Goal: Communication & Community: Answer question/provide support

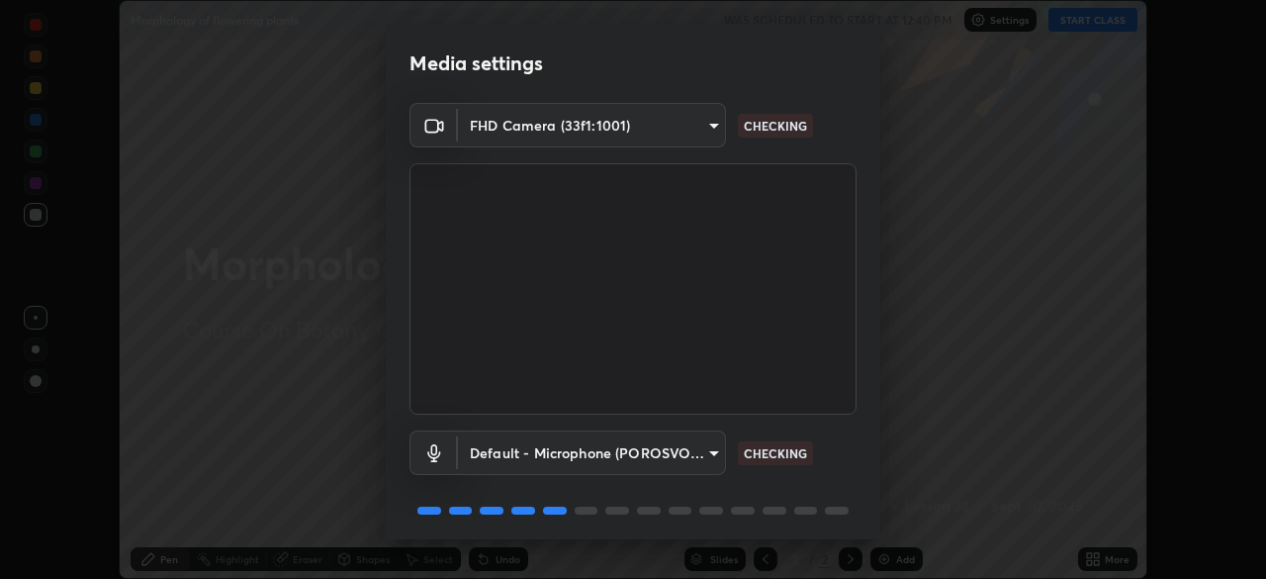
scroll to position [70, 0]
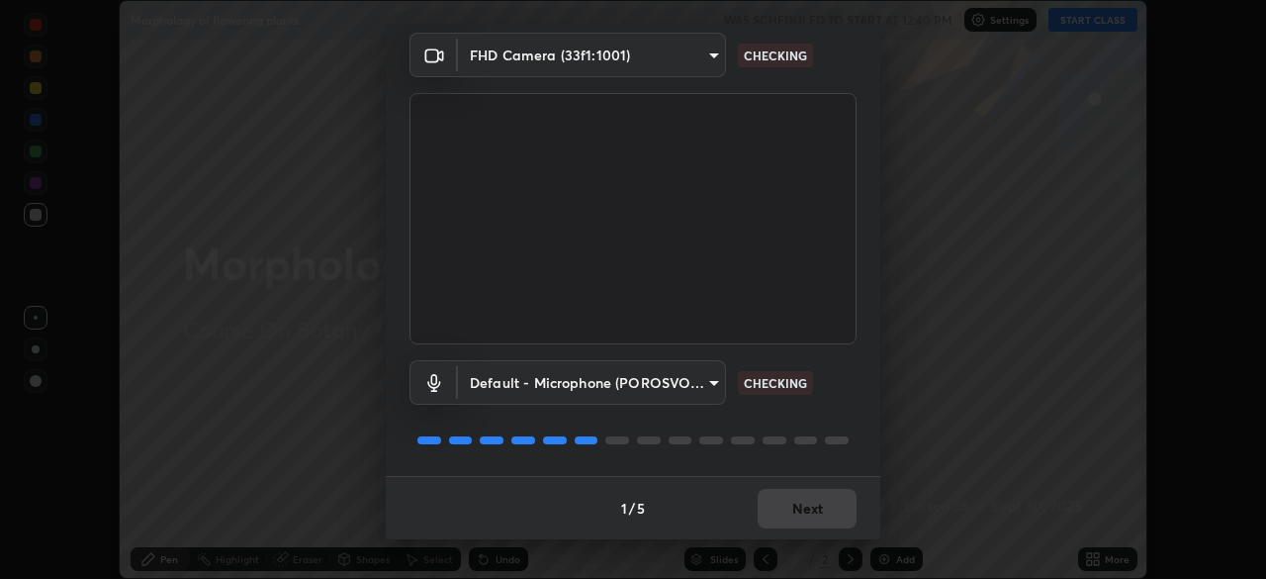
click at [687, 378] on body "Erase all Morphology of flowering plants WAS SCHEDULED TO START AT 12:40 PM Set…" at bounding box center [633, 289] width 1266 height 579
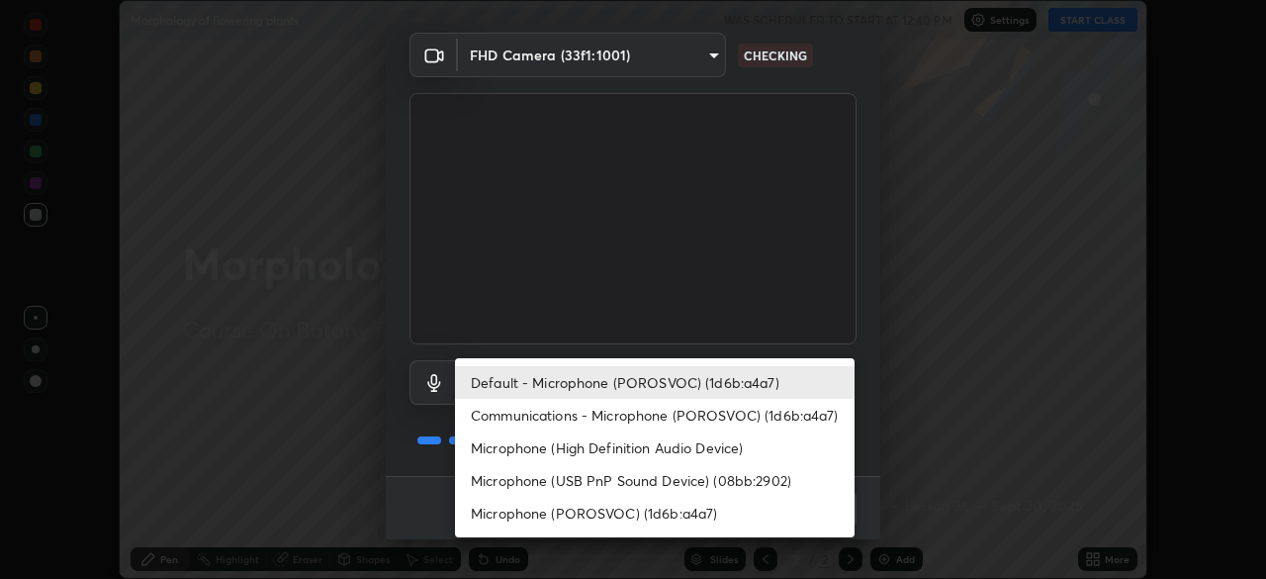
click at [548, 411] on li "Communications - Microphone (POROSVOC) (1d6b:a4a7)" at bounding box center [655, 415] width 400 height 33
type input "communications"
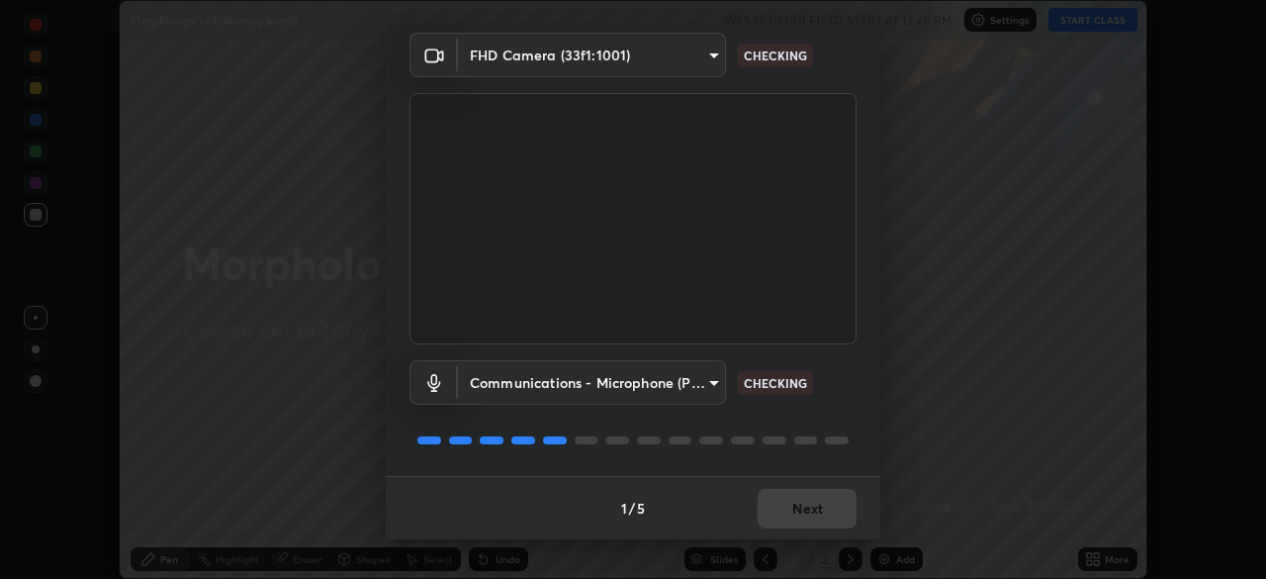
click at [782, 508] on div "1 / 5 Next" at bounding box center [633, 507] width 495 height 63
click at [692, 483] on div "1 / 5 Next" at bounding box center [633, 507] width 495 height 63
click at [713, 492] on div "1 / 5 Next" at bounding box center [633, 507] width 495 height 63
click at [745, 497] on div "1 / 5 Next" at bounding box center [633, 507] width 495 height 63
click at [764, 499] on div "1 / 5 Next" at bounding box center [633, 507] width 495 height 63
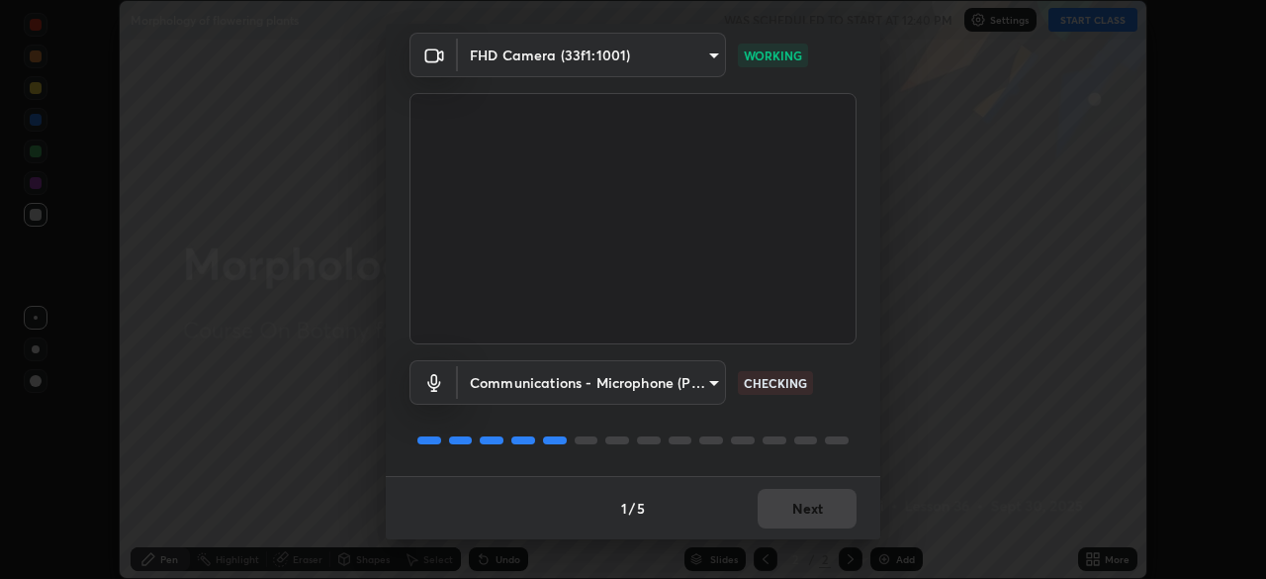
click at [772, 505] on div "1 / 5 Next" at bounding box center [633, 507] width 495 height 63
click at [772, 509] on div "1 / 5 Next" at bounding box center [633, 507] width 495 height 63
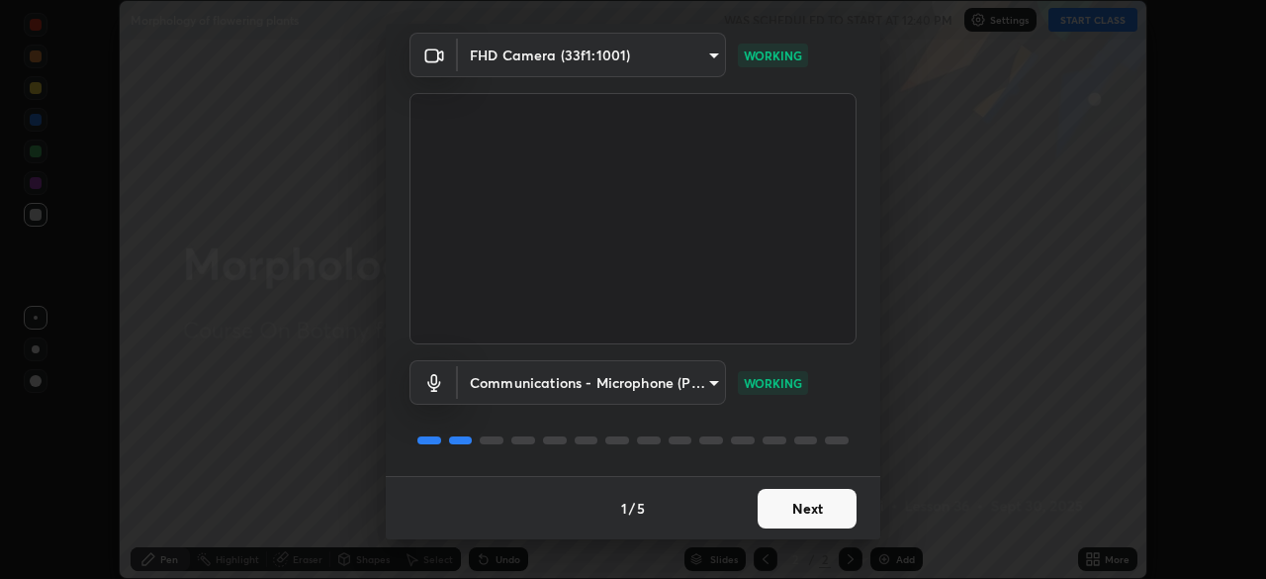
click at [816, 510] on button "Next" at bounding box center [807, 509] width 99 height 40
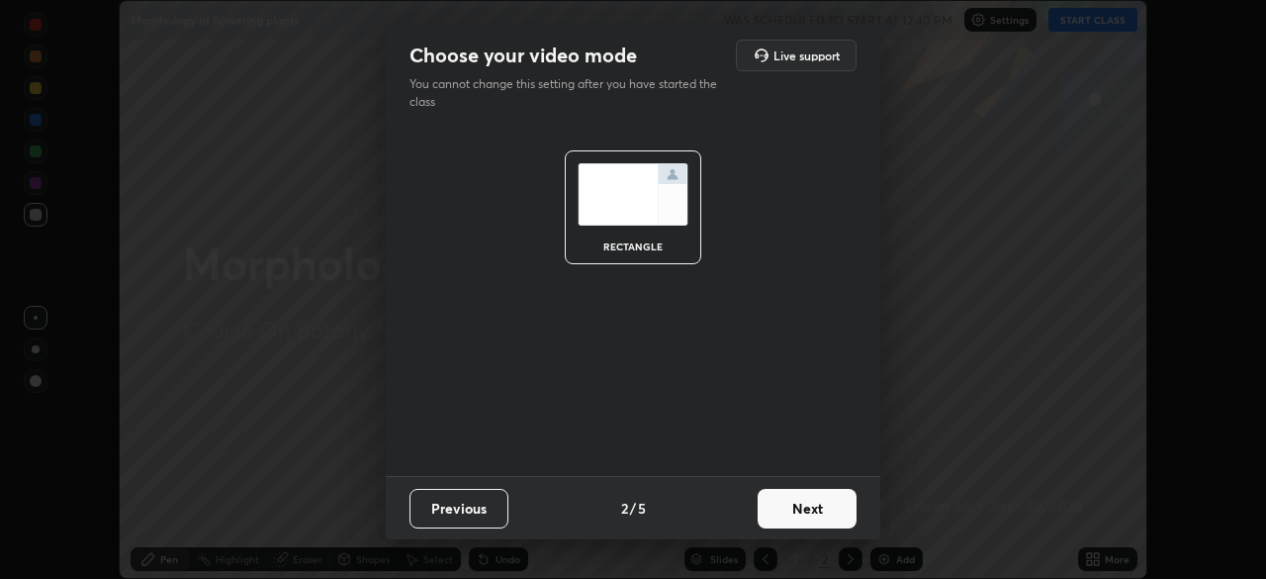
scroll to position [0, 0]
click at [824, 512] on button "Next" at bounding box center [807, 509] width 99 height 40
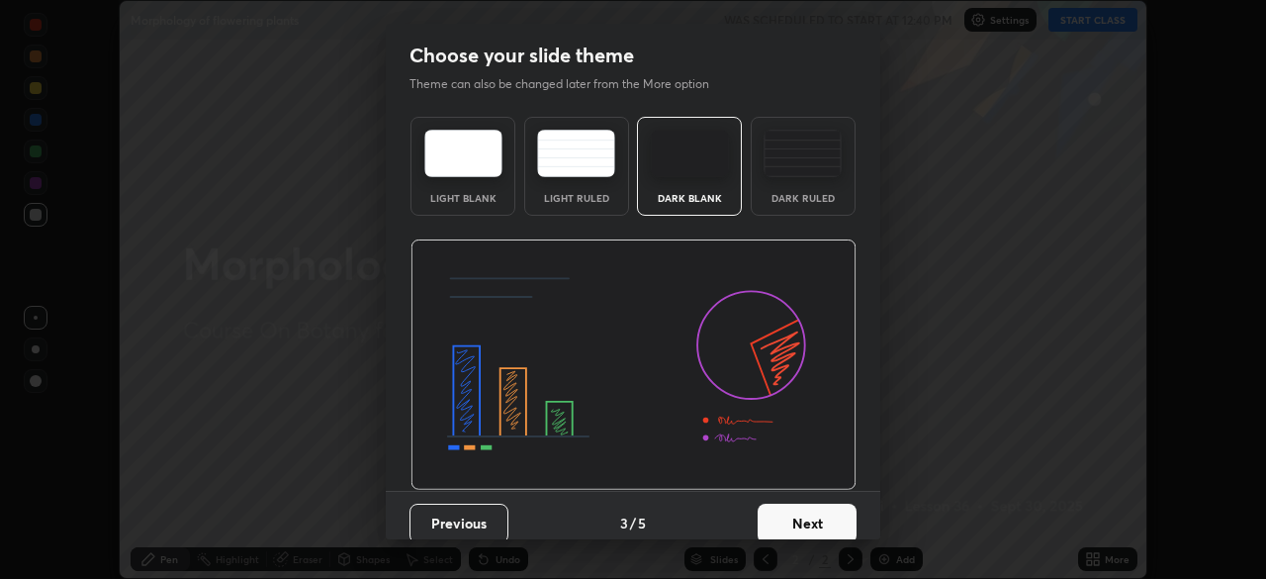
click at [827, 518] on button "Next" at bounding box center [807, 523] width 99 height 40
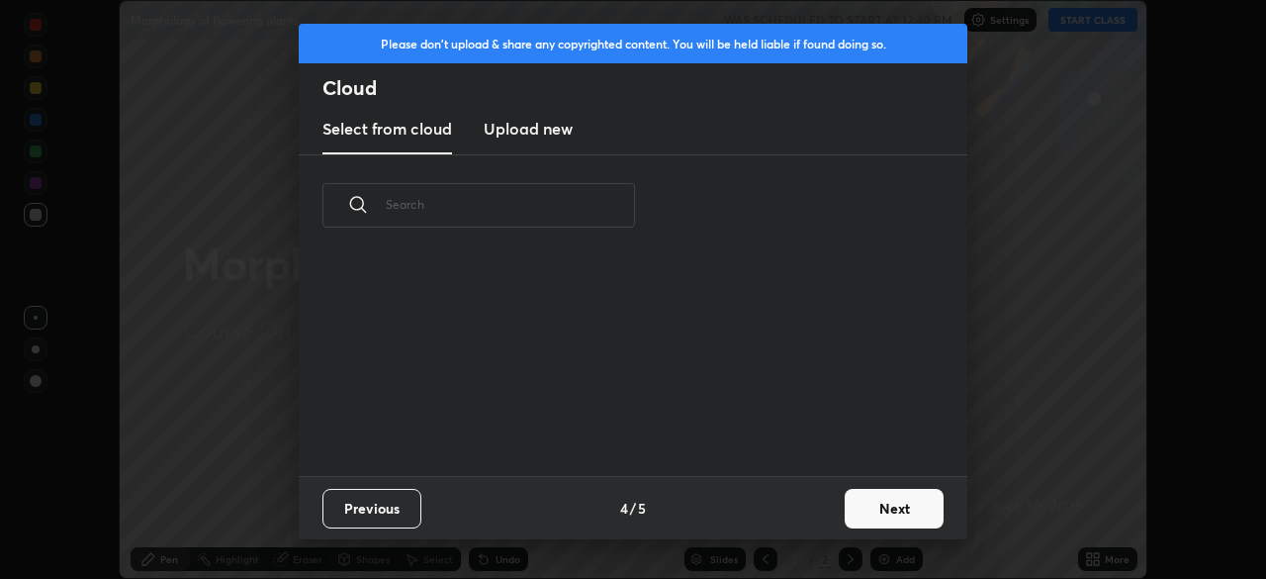
click at [859, 497] on button "Next" at bounding box center [894, 509] width 99 height 40
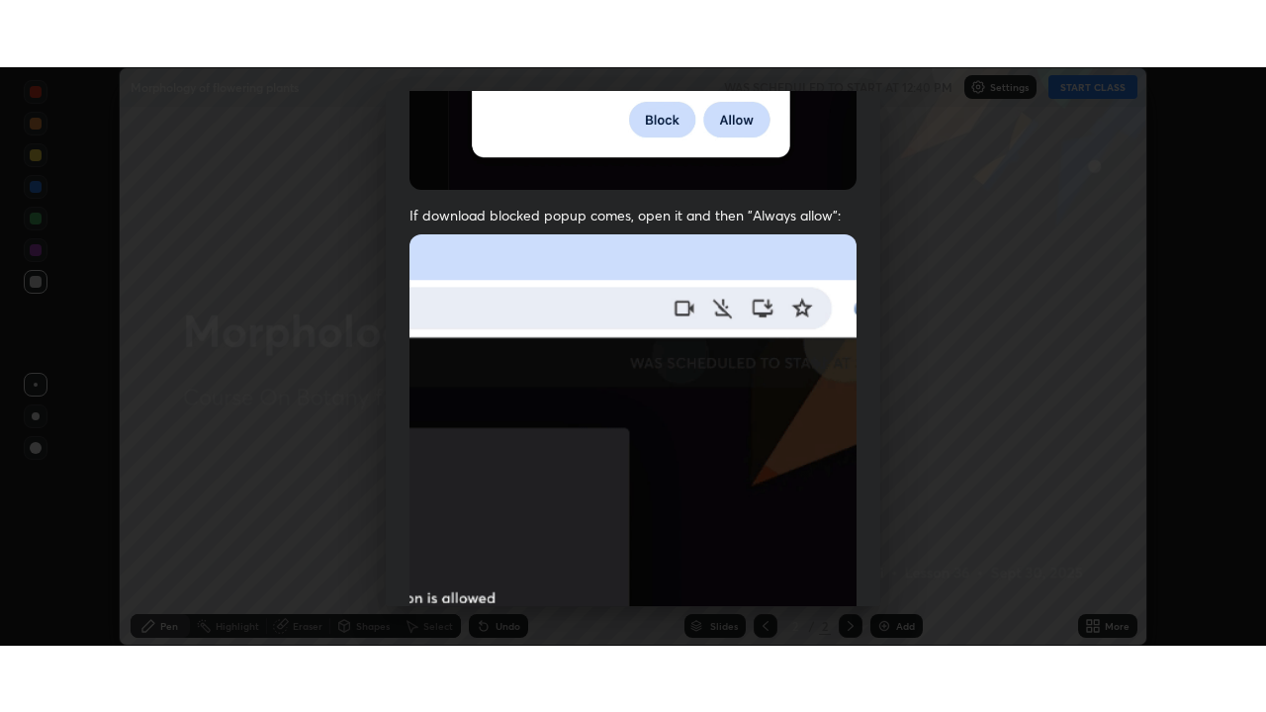
scroll to position [474, 0]
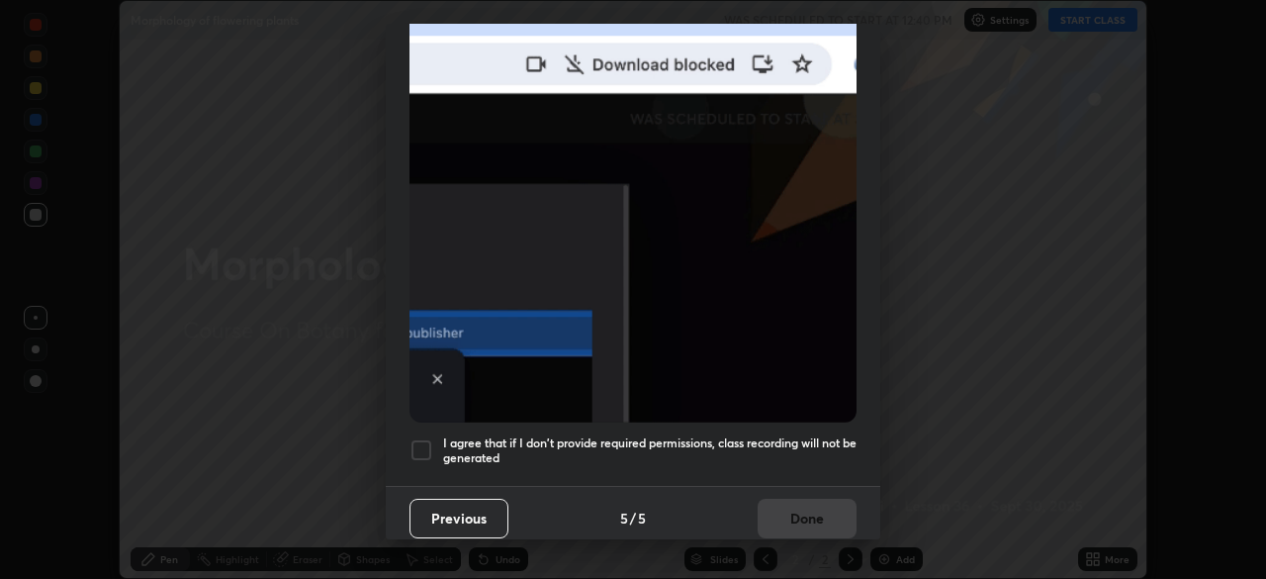
click at [418, 443] on div at bounding box center [421, 450] width 24 height 24
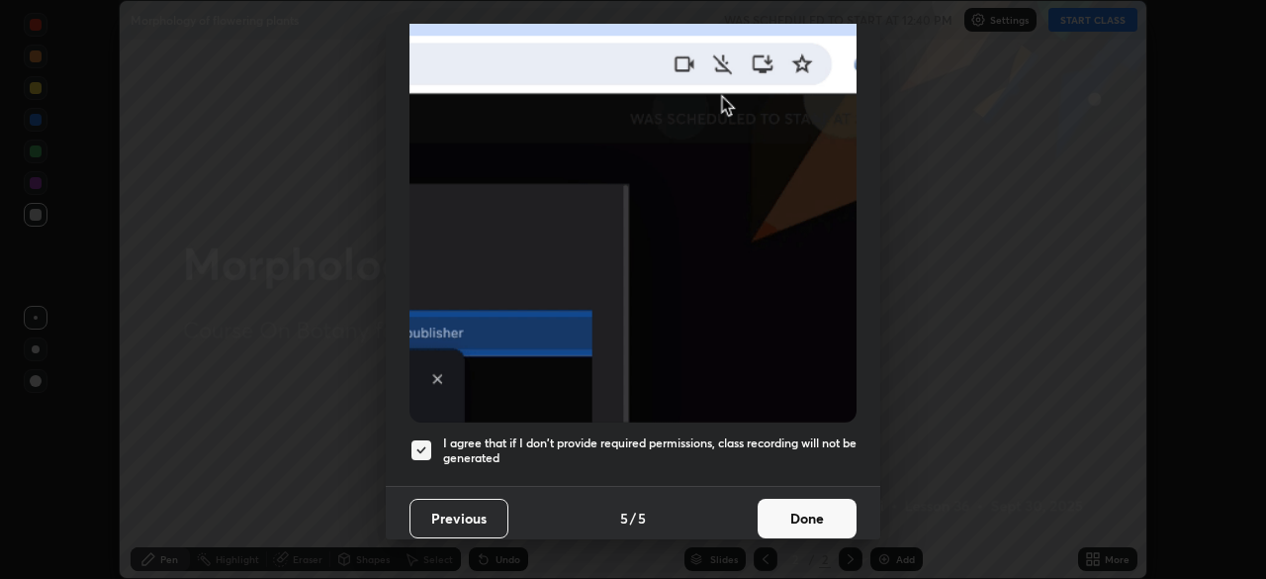
click at [780, 513] on button "Done" at bounding box center [807, 518] width 99 height 40
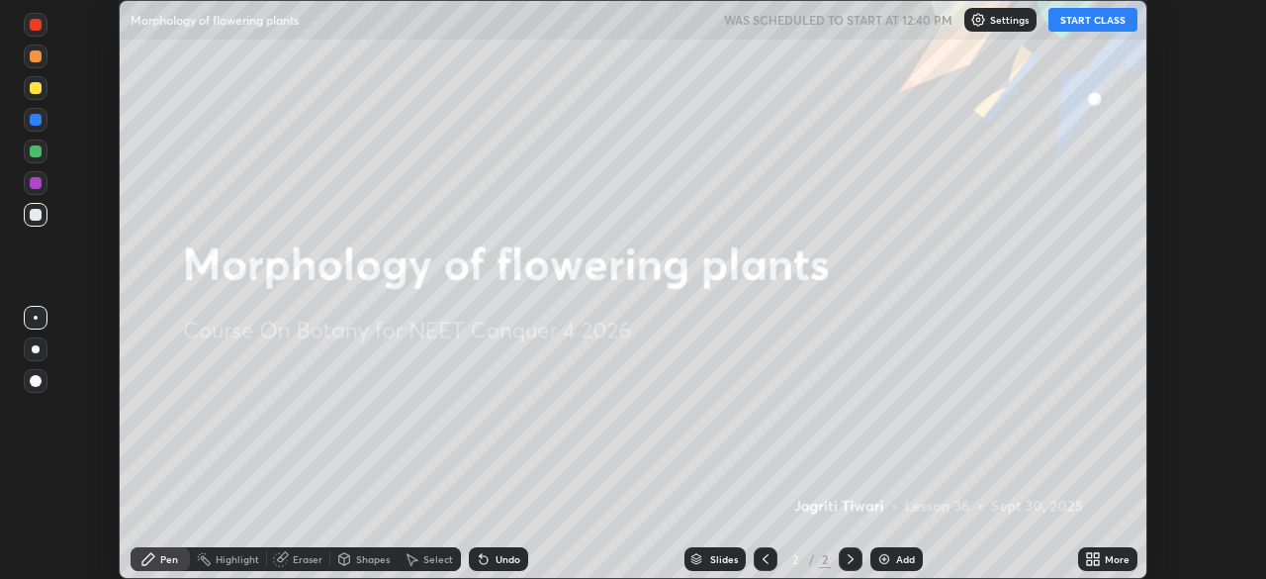
click at [1090, 18] on button "START CLASS" at bounding box center [1092, 20] width 89 height 24
click at [1102, 556] on div "More" at bounding box center [1107, 559] width 59 height 24
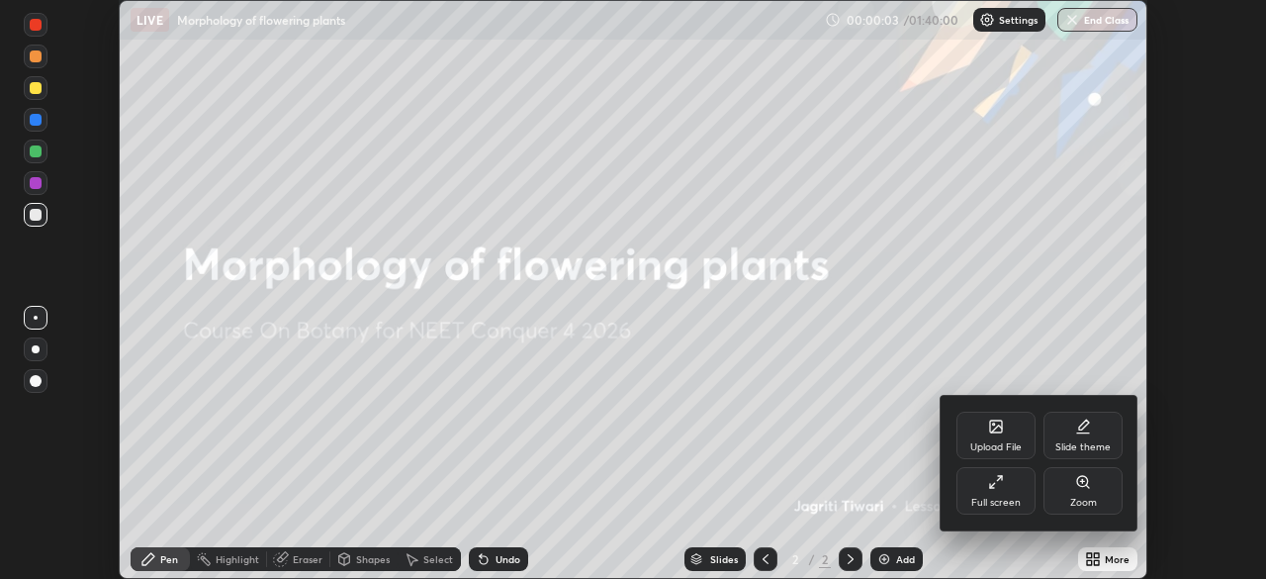
click at [987, 477] on div "Full screen" at bounding box center [995, 490] width 79 height 47
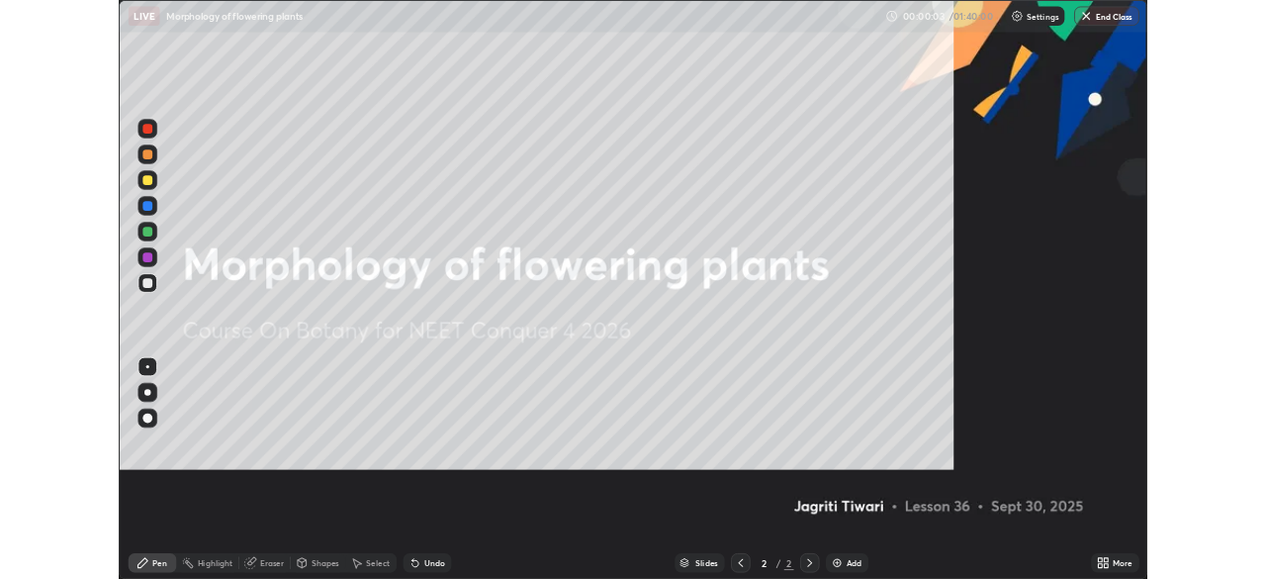
scroll to position [712, 1266]
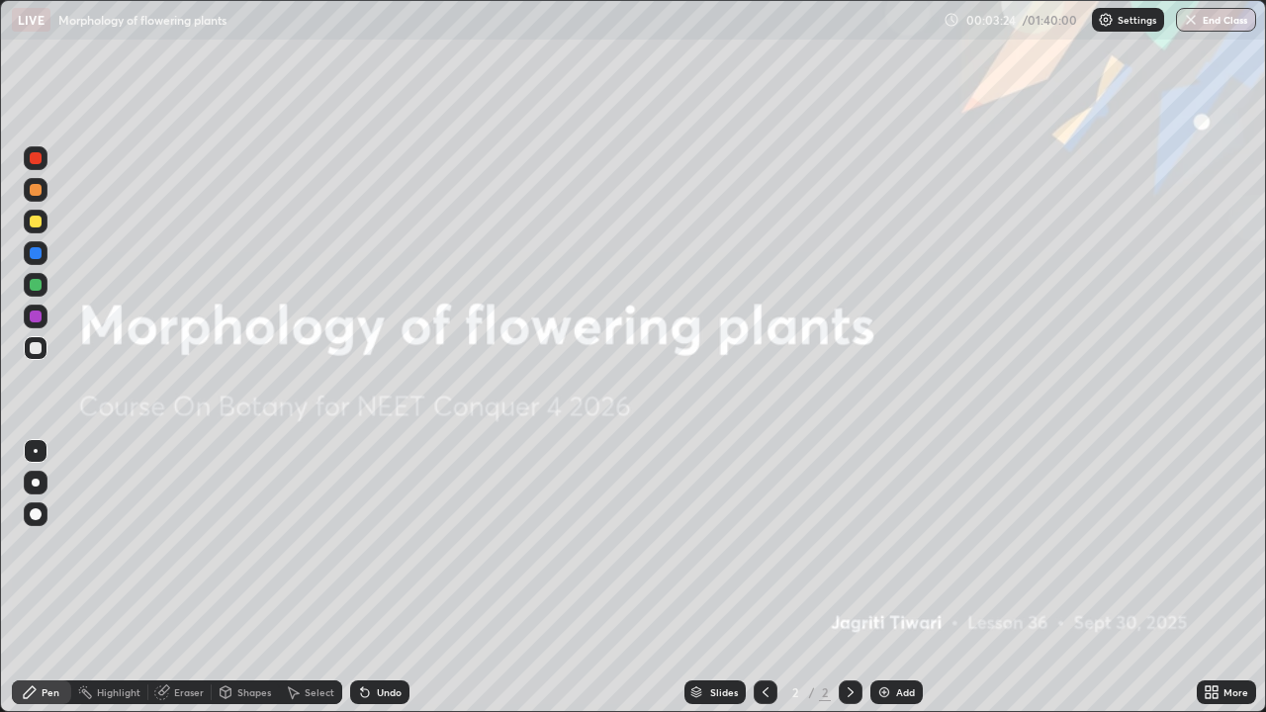
click at [893, 578] on div "Add" at bounding box center [896, 692] width 52 height 24
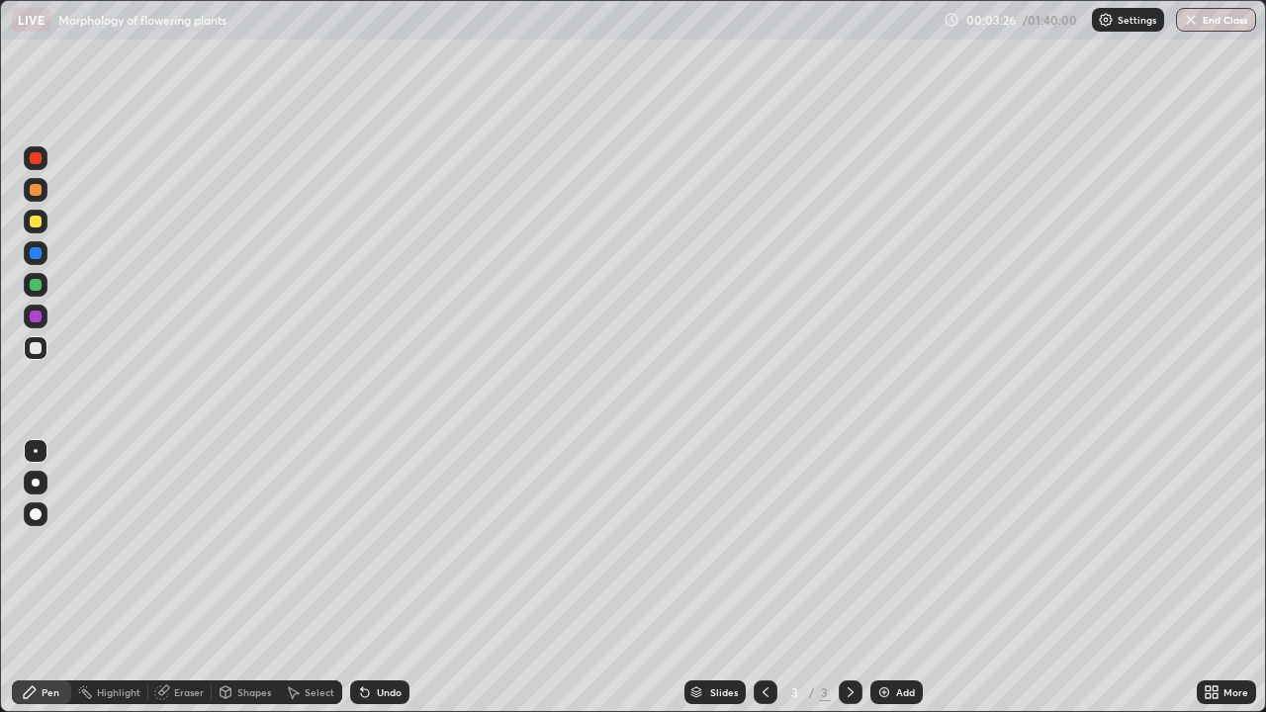
click at [45, 217] on div at bounding box center [36, 222] width 24 height 24
click at [31, 347] on div at bounding box center [36, 348] width 12 height 12
click at [35, 222] on div at bounding box center [36, 222] width 12 height 12
click at [34, 188] on div at bounding box center [36, 190] width 12 height 12
click at [40, 347] on div at bounding box center [36, 348] width 12 height 12
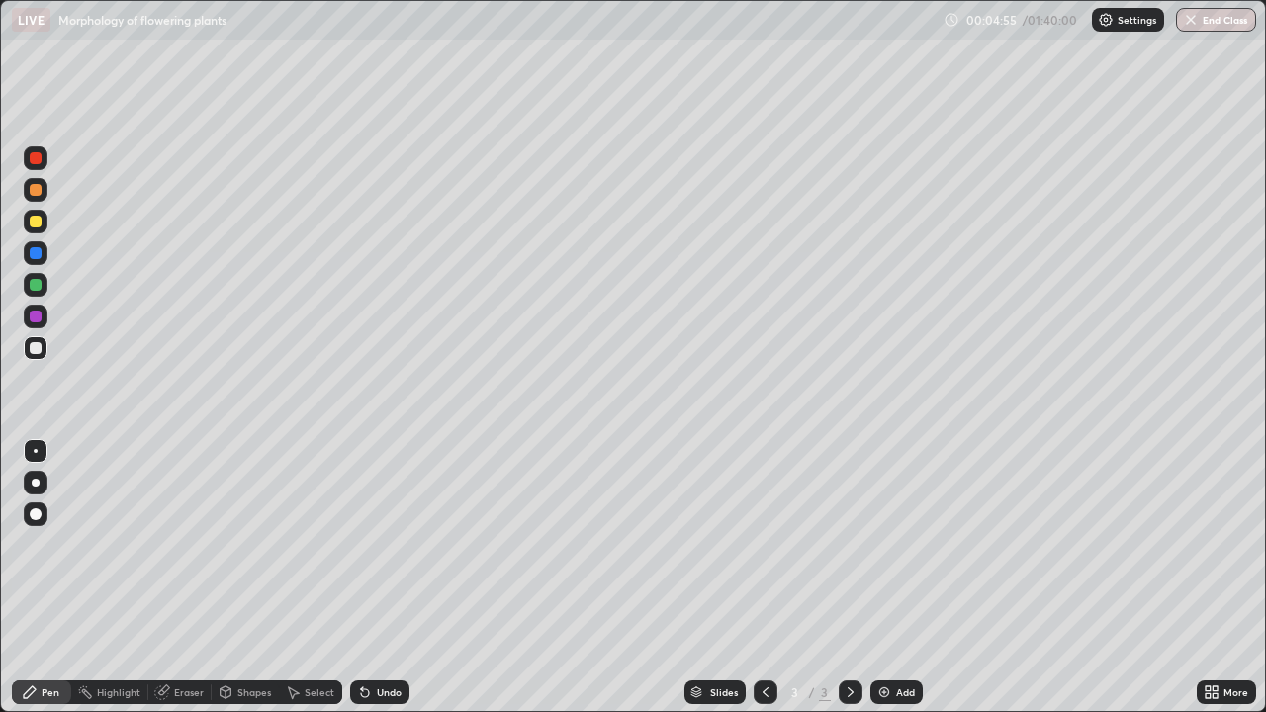
click at [174, 578] on div "Eraser" at bounding box center [189, 692] width 30 height 10
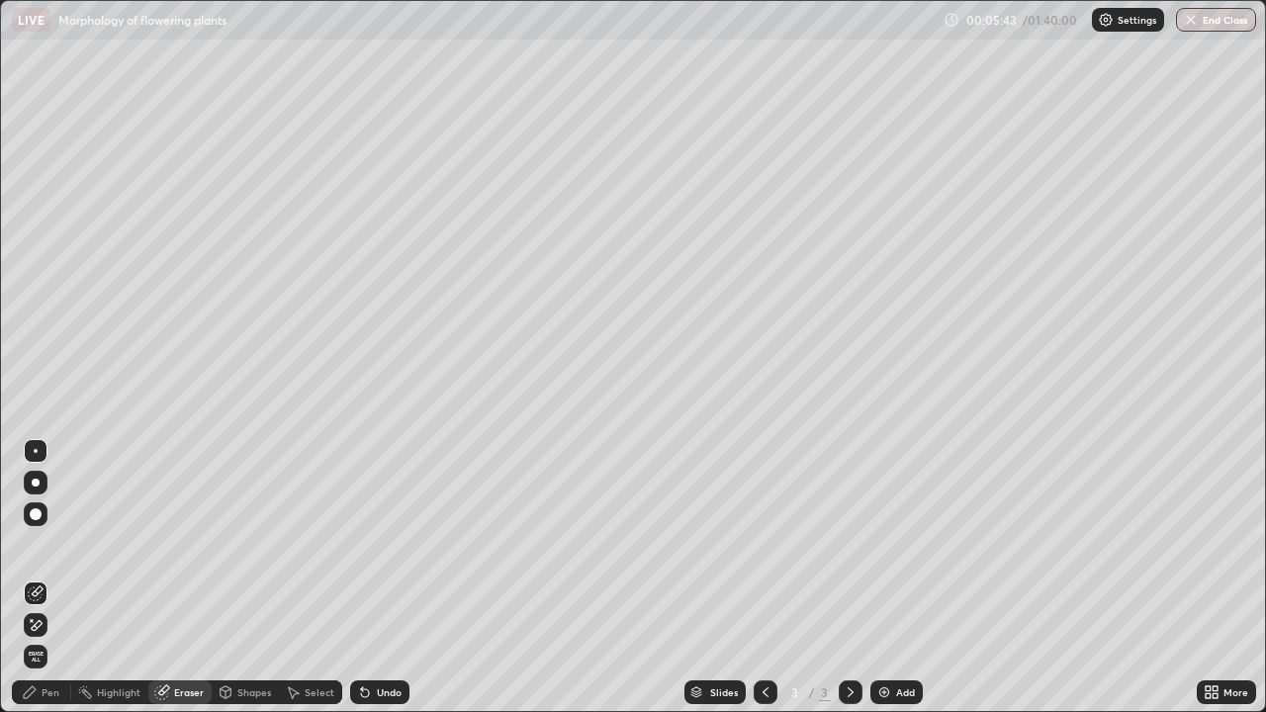
click at [45, 578] on div "Pen" at bounding box center [51, 692] width 18 height 10
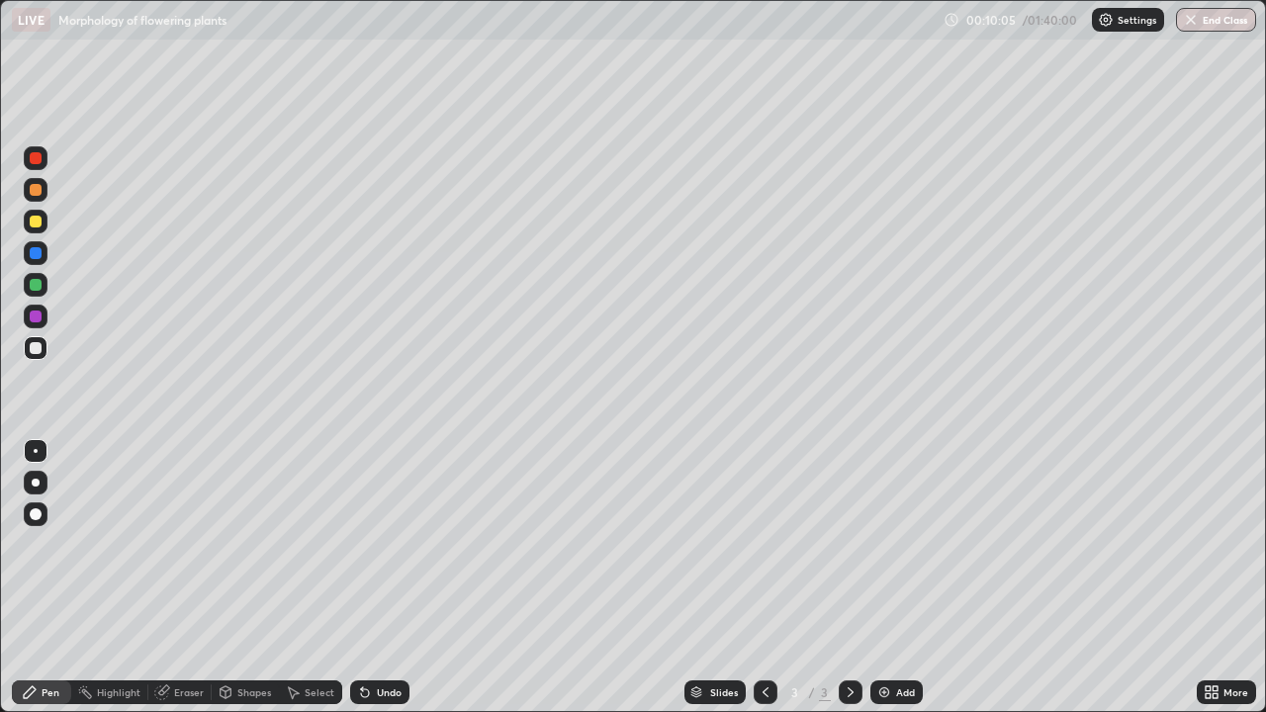
click at [890, 578] on div "Add" at bounding box center [896, 692] width 52 height 24
click at [44, 217] on div at bounding box center [36, 222] width 24 height 24
click at [1229, 578] on div "More" at bounding box center [1235, 692] width 25 height 10
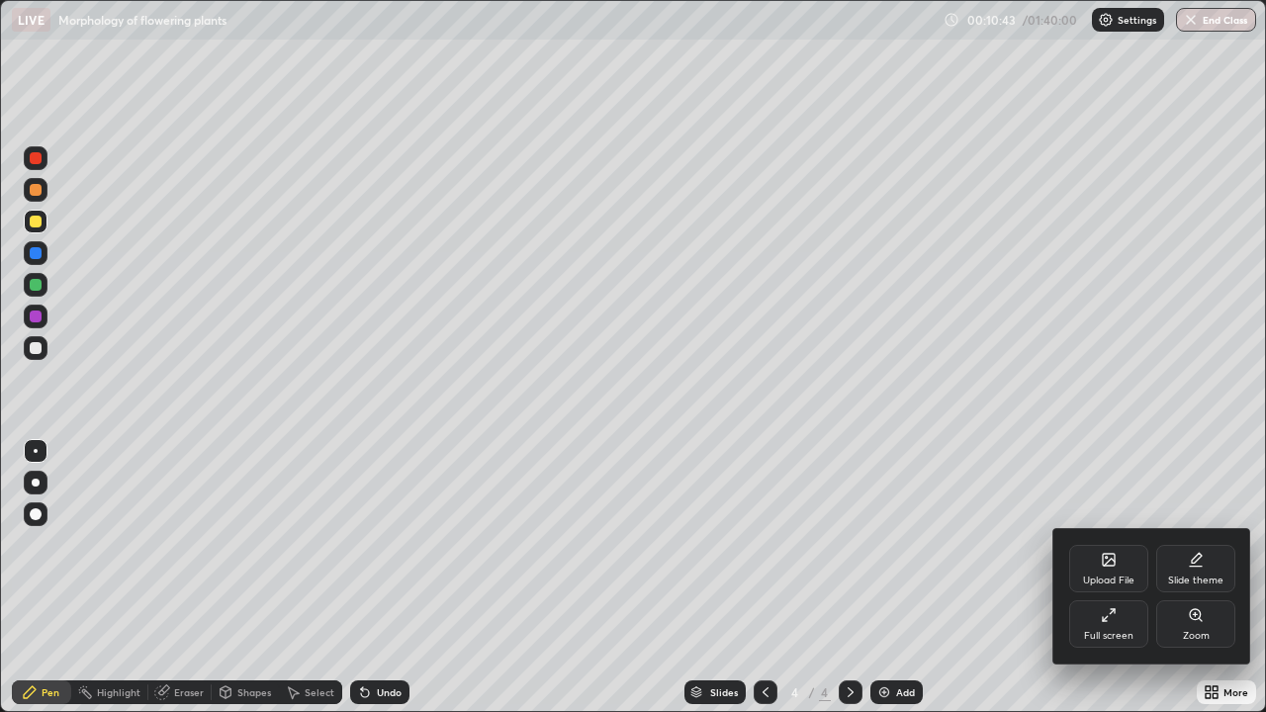
click at [1119, 578] on div "Full screen" at bounding box center [1108, 623] width 79 height 47
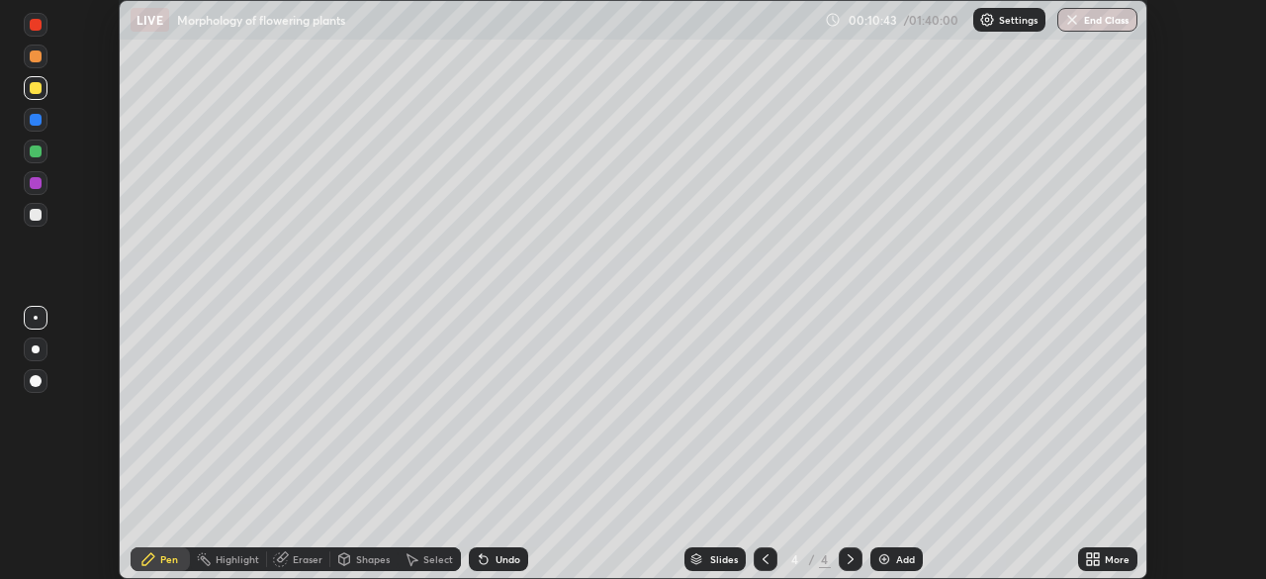
scroll to position [98328, 97640]
click at [1105, 554] on div "More" at bounding box center [1117, 559] width 25 height 10
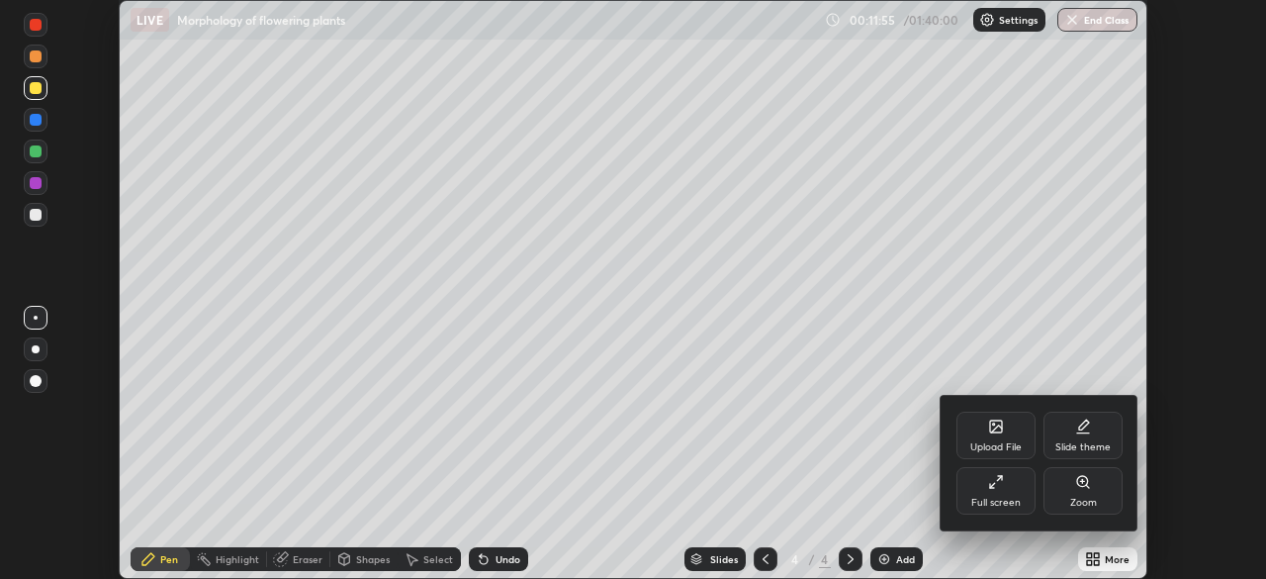
click at [1000, 431] on icon at bounding box center [996, 426] width 12 height 12
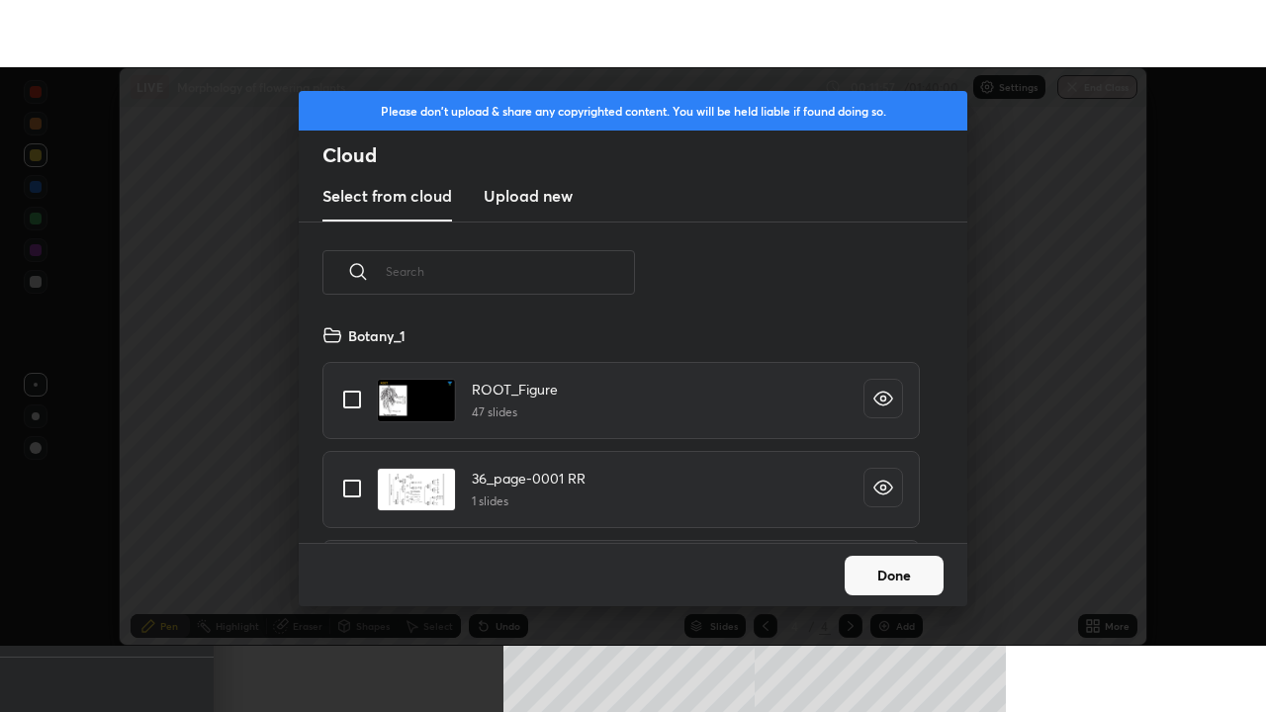
scroll to position [220, 635]
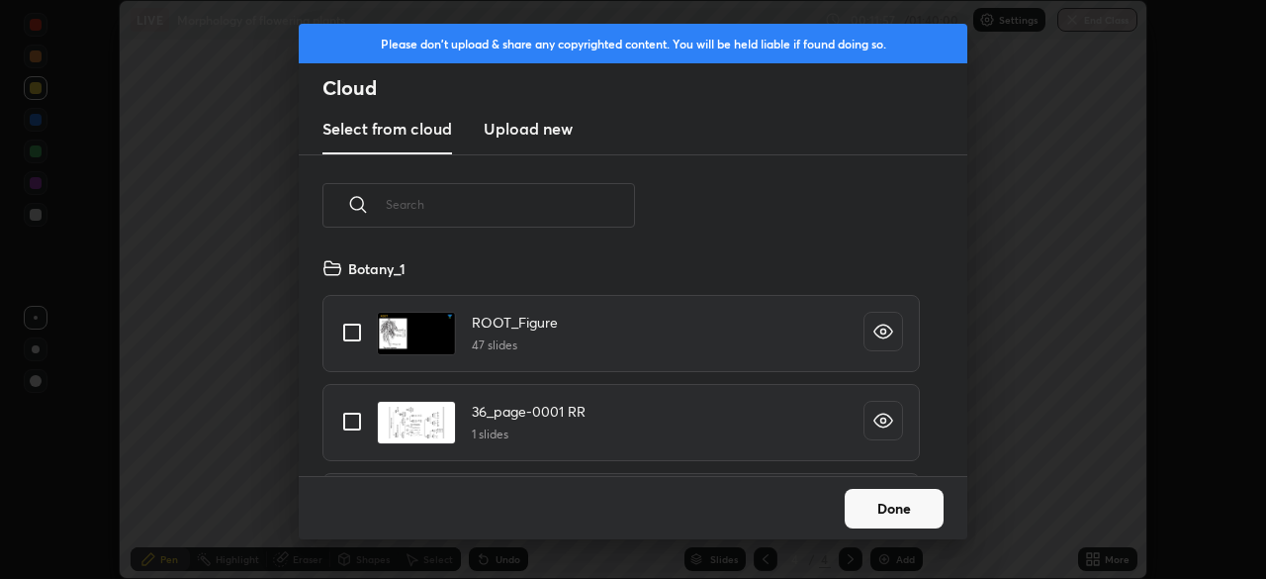
click at [523, 132] on h3 "Upload new" at bounding box center [528, 129] width 89 height 24
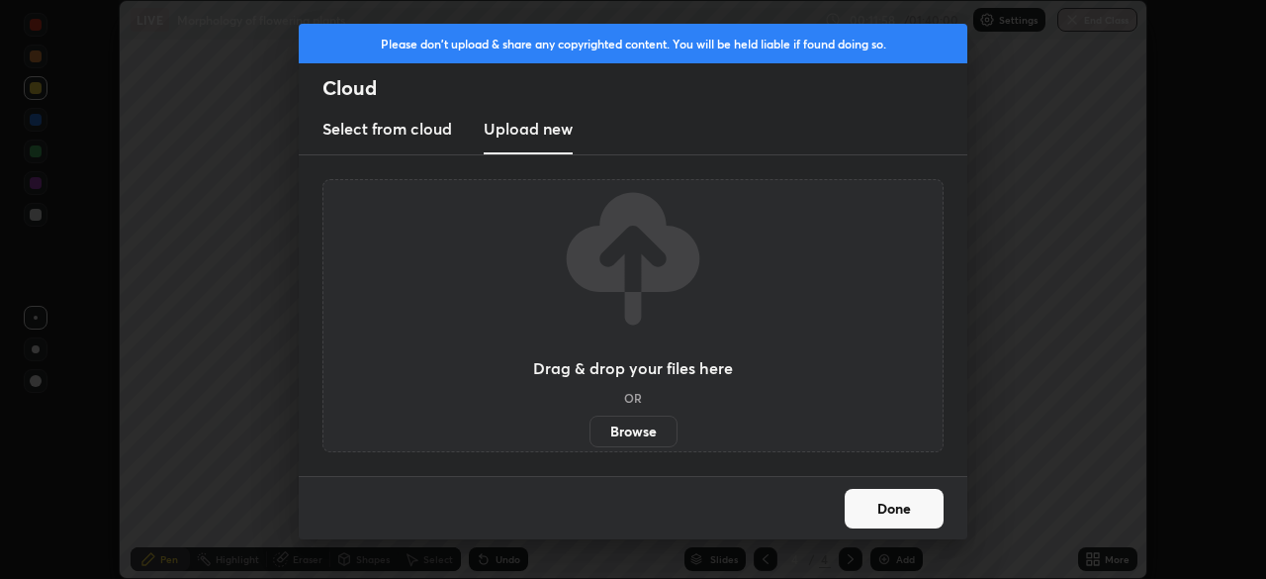
click at [620, 421] on label "Browse" at bounding box center [633, 431] width 88 height 32
click at [589, 421] on input "Browse" at bounding box center [589, 431] width 0 height 32
click at [673, 365] on h3 "Drag & drop your files here" at bounding box center [633, 368] width 200 height 16
click at [1005, 448] on div "Please don't upload & share any copyrighted content. You will be held liable if…" at bounding box center [633, 289] width 1266 height 579
click at [878, 502] on button "Done" at bounding box center [894, 509] width 99 height 40
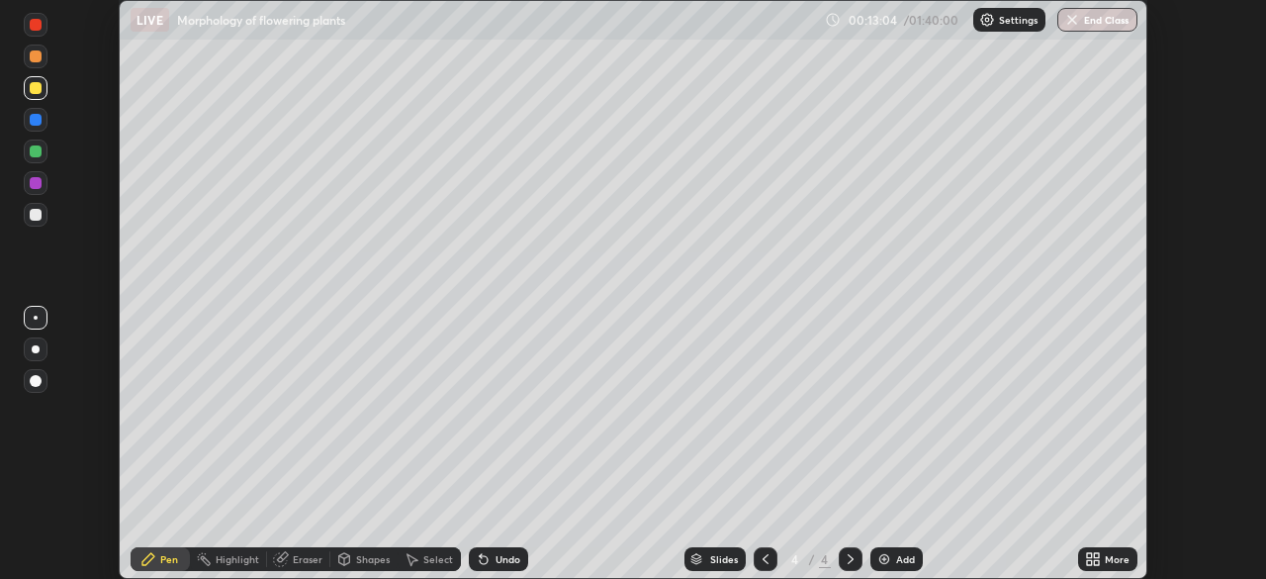
click at [1093, 562] on icon at bounding box center [1093, 559] width 16 height 16
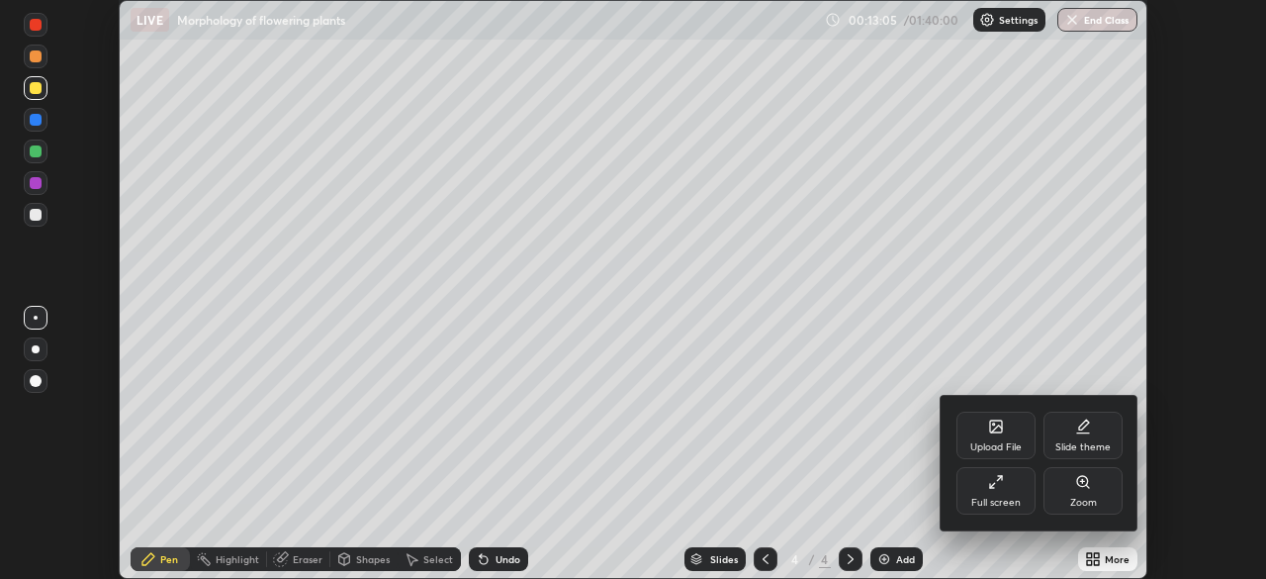
click at [1004, 489] on div "Full screen" at bounding box center [995, 490] width 79 height 47
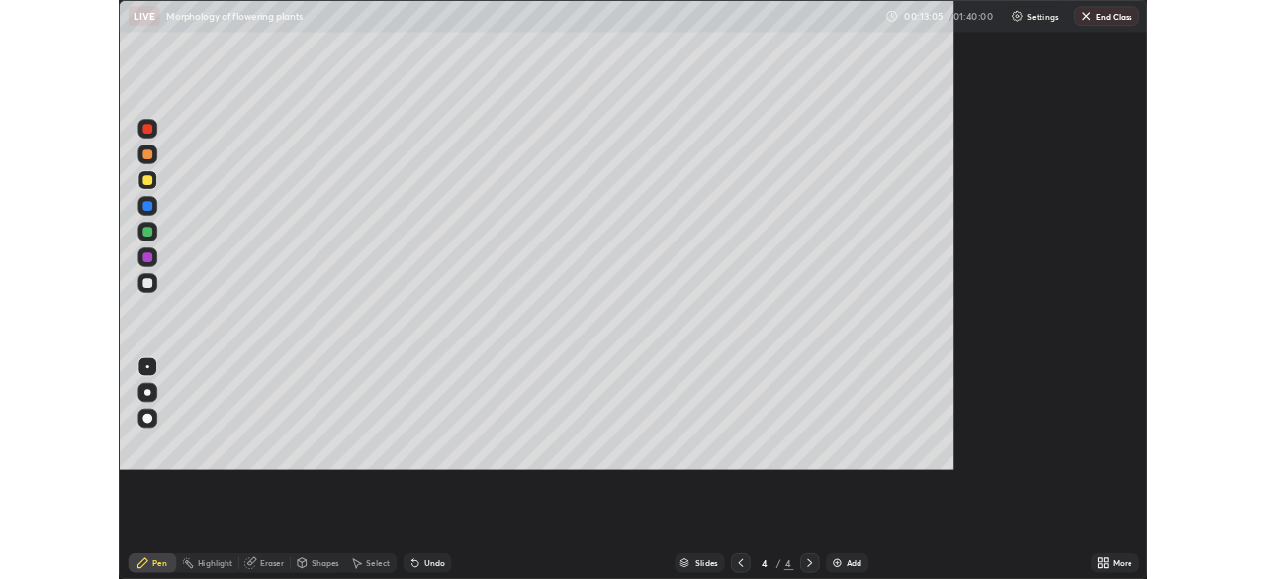
scroll to position [712, 1266]
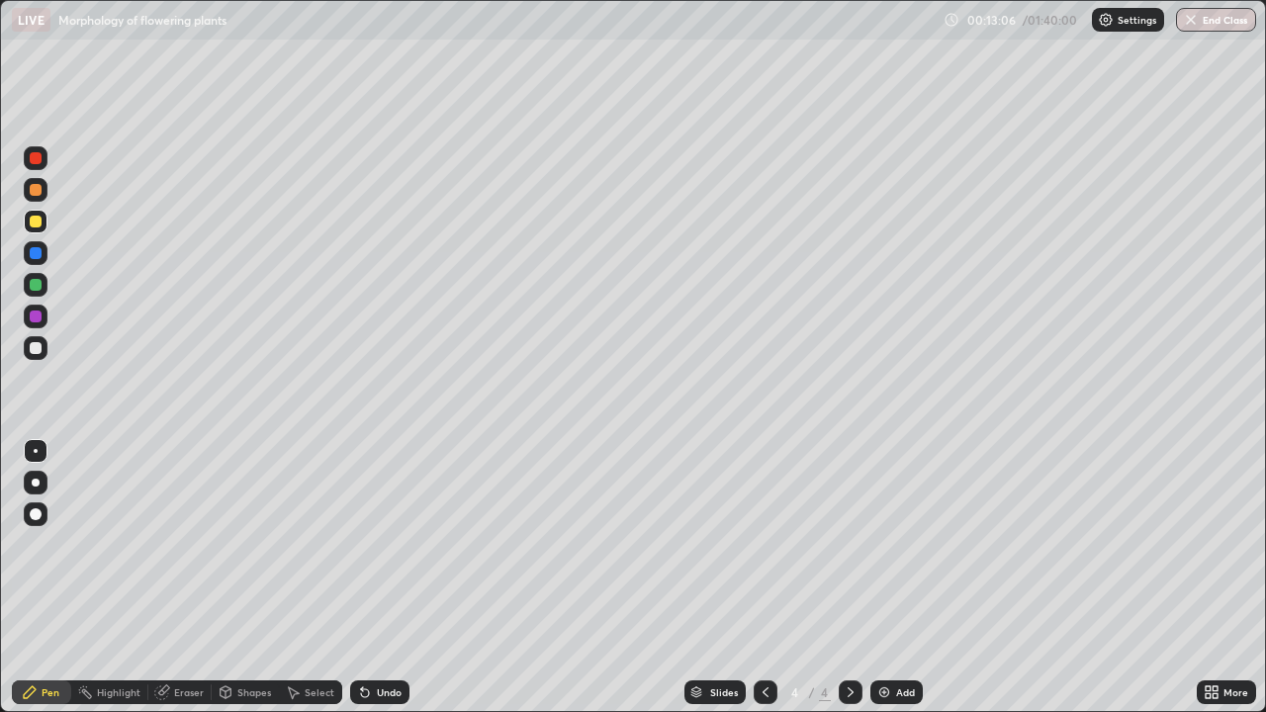
click at [843, 578] on icon at bounding box center [851, 692] width 16 height 16
click at [886, 578] on img at bounding box center [884, 692] width 16 height 16
click at [1211, 578] on icon at bounding box center [1212, 692] width 16 height 16
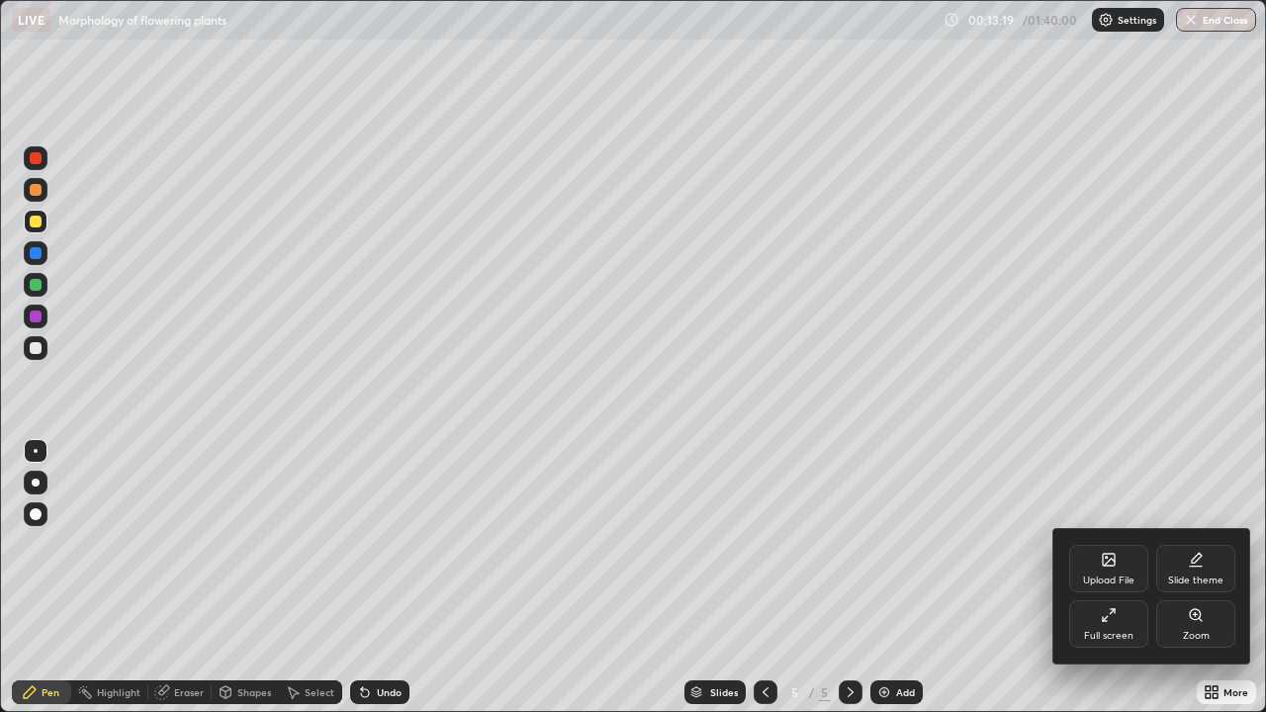
click at [1255, 362] on div at bounding box center [633, 356] width 1266 height 712
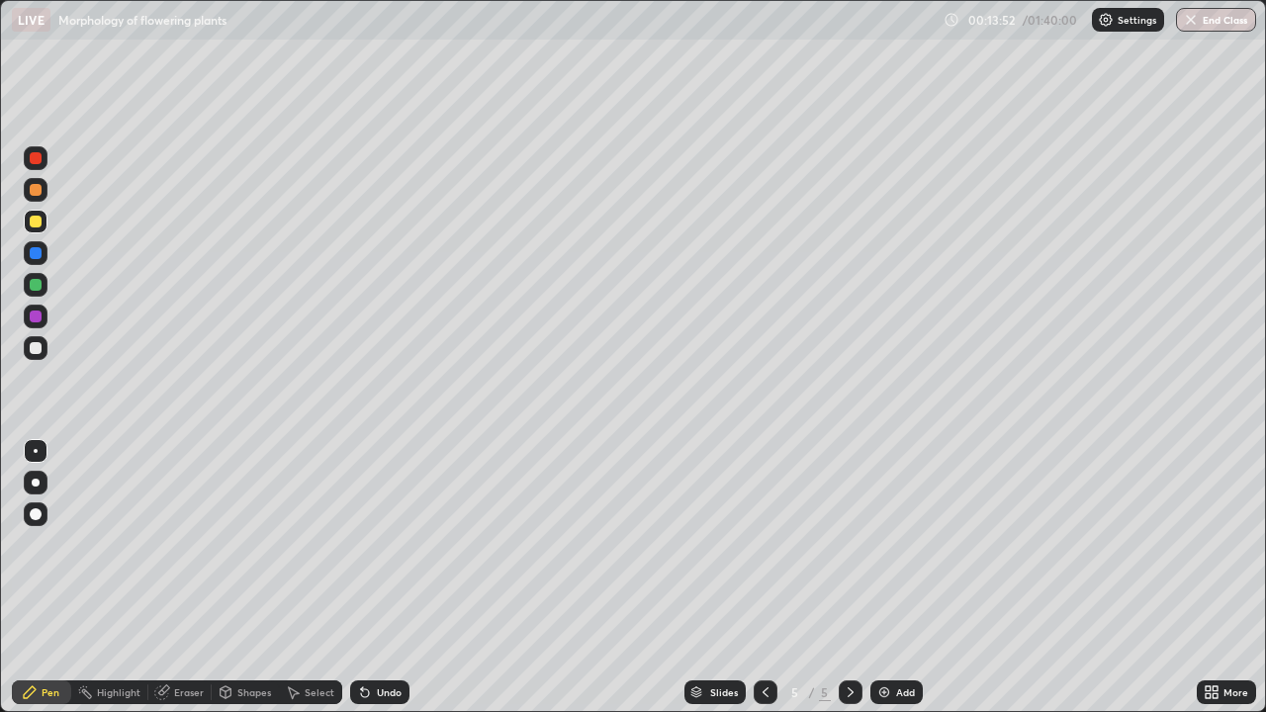
click at [1215, 578] on icon at bounding box center [1215, 688] width 5 height 5
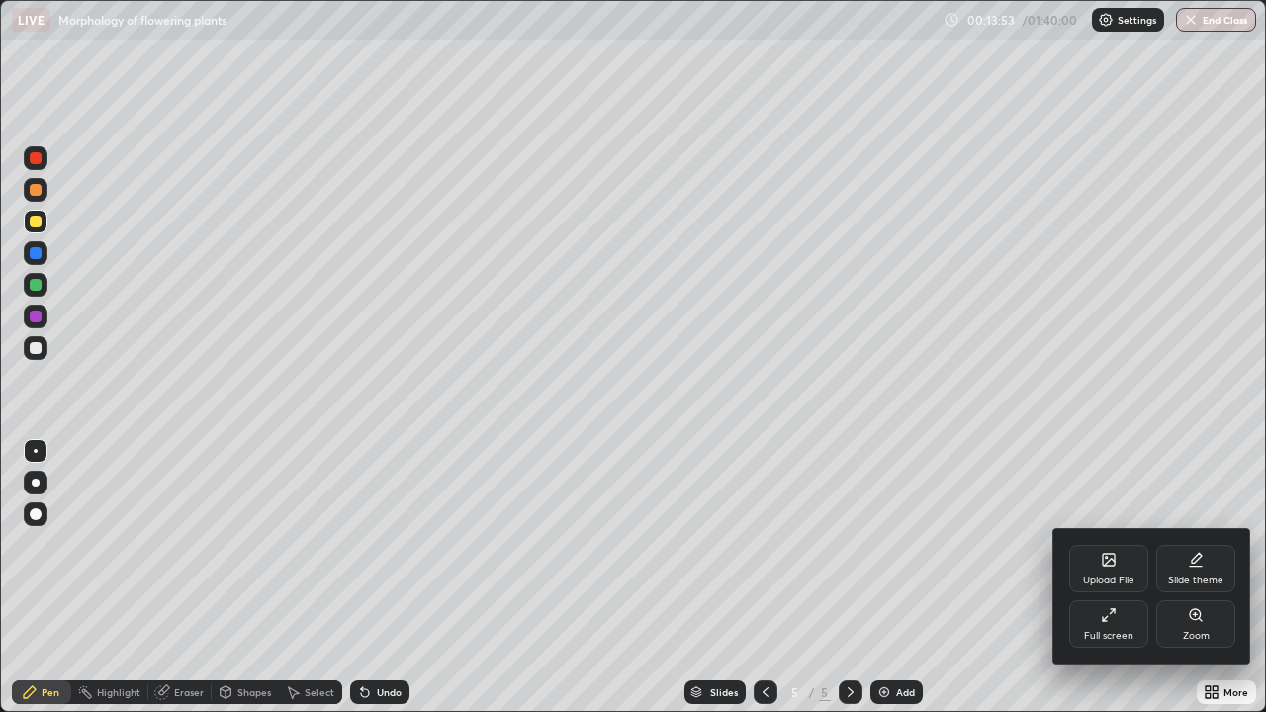
click at [1099, 578] on div "Full screen" at bounding box center [1108, 623] width 79 height 47
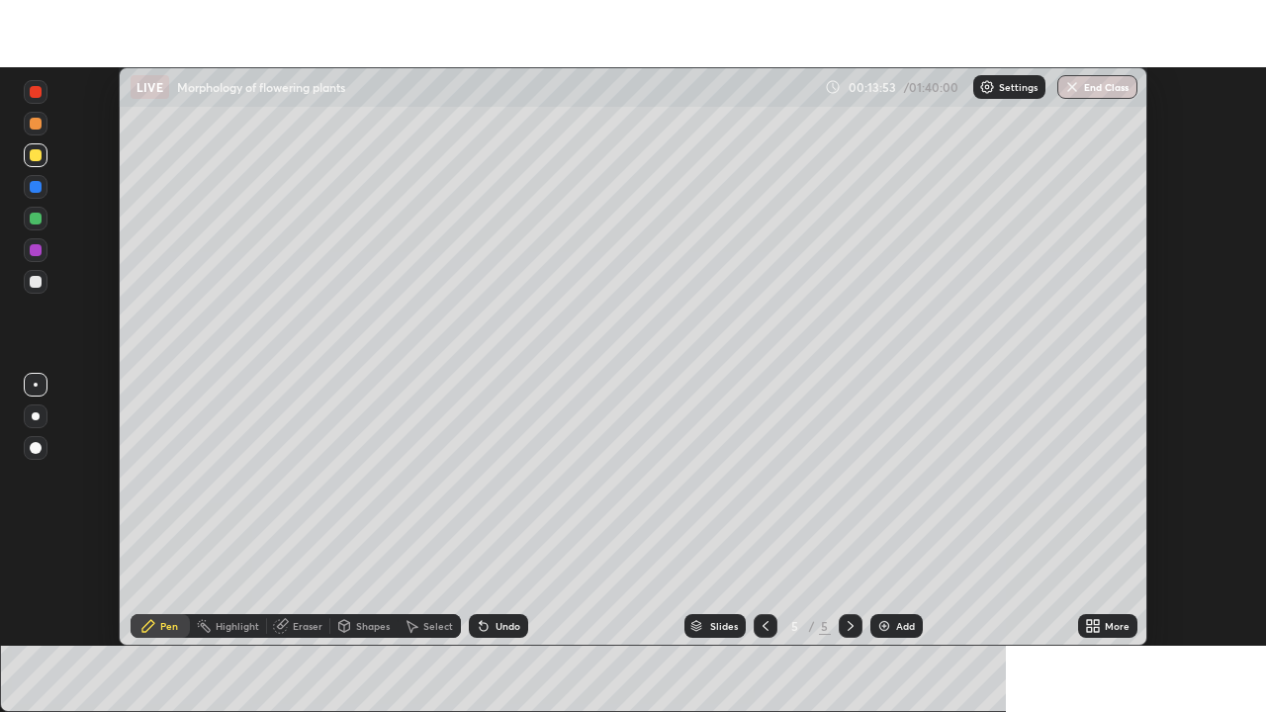
scroll to position [98328, 97640]
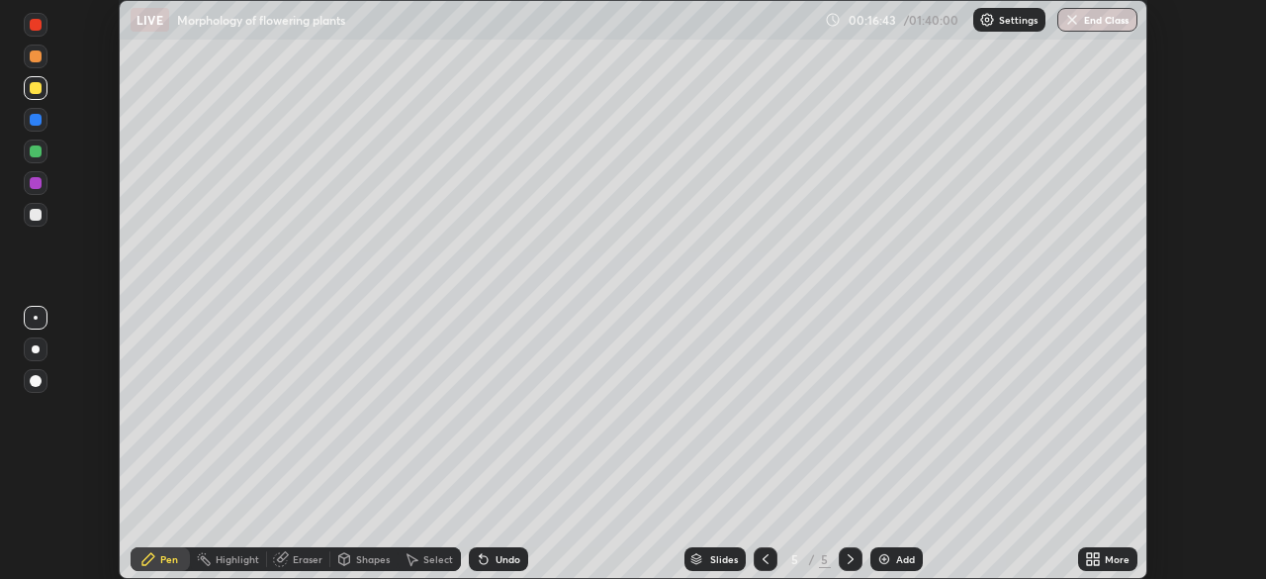
click at [761, 555] on icon at bounding box center [766, 559] width 16 height 16
click at [1096, 562] on icon at bounding box center [1096, 562] width 5 height 5
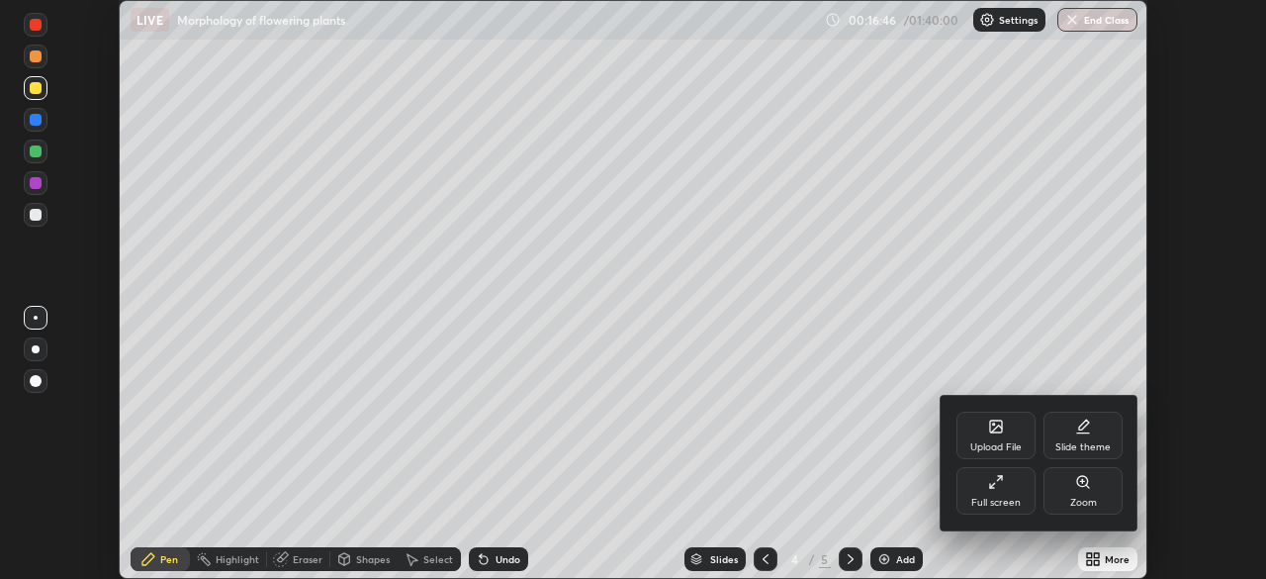
click at [1005, 486] on div "Full screen" at bounding box center [995, 490] width 79 height 47
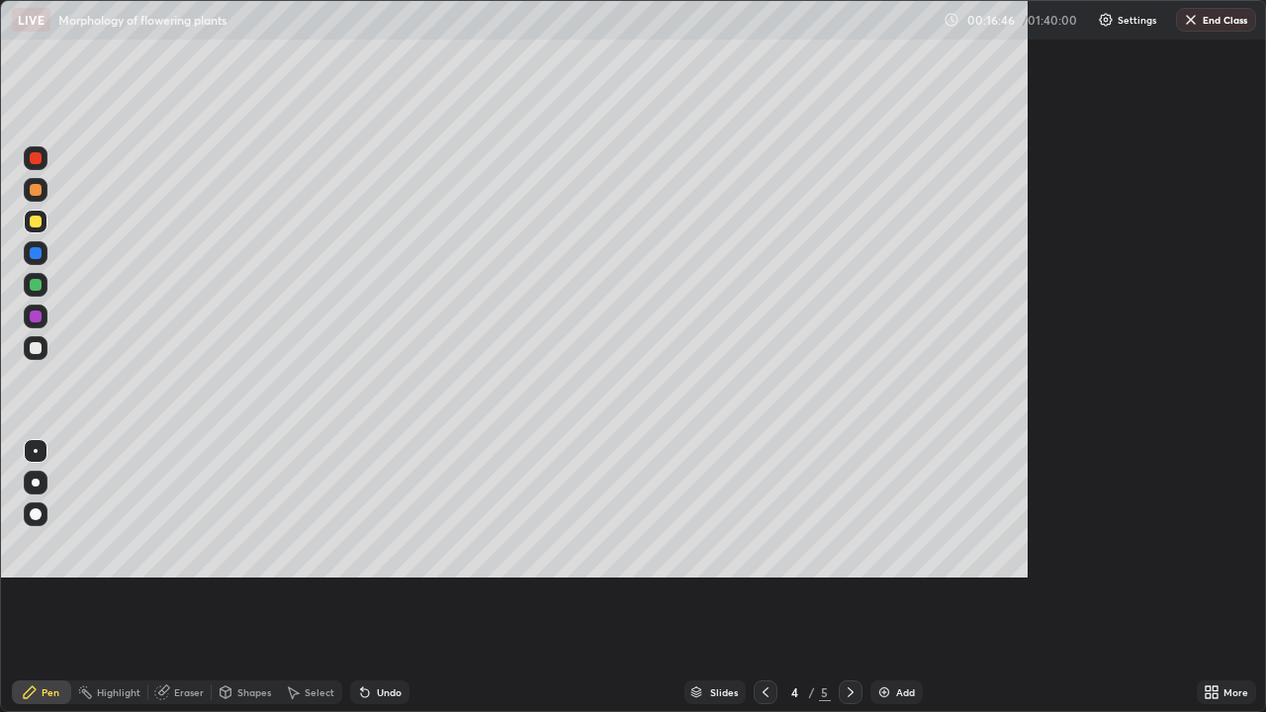
scroll to position [712, 1266]
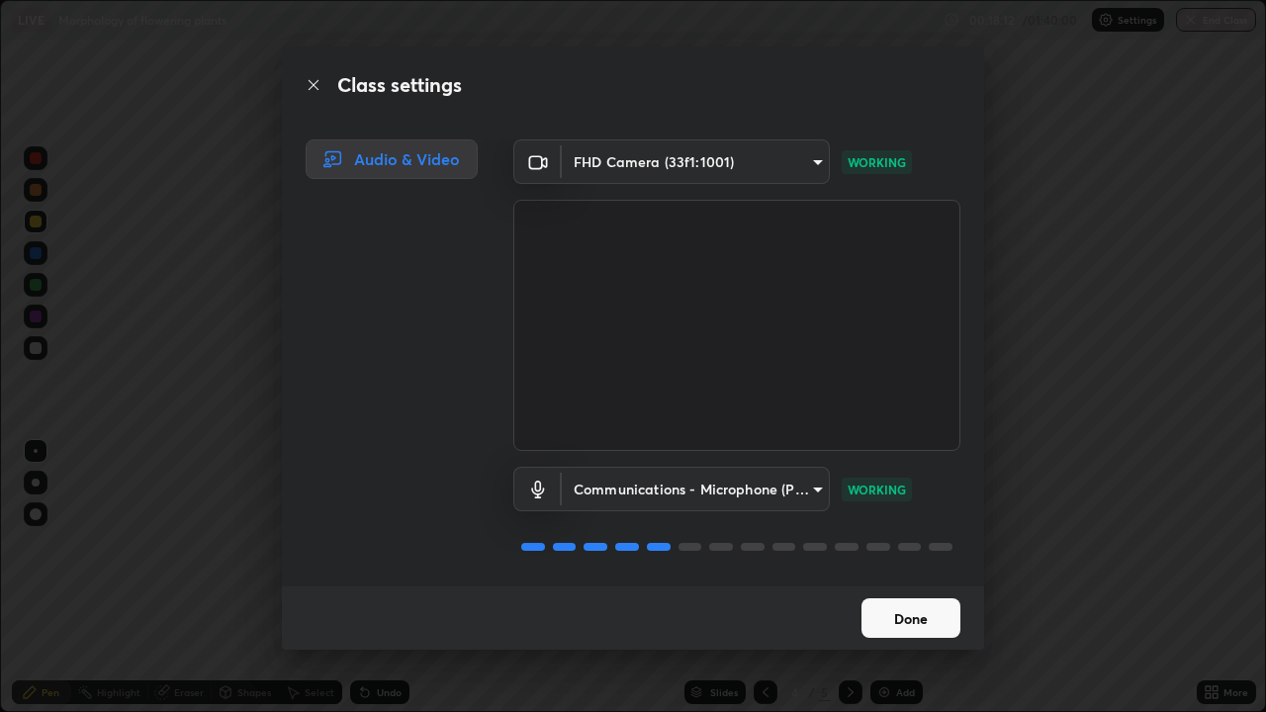
click at [904, 578] on button "Done" at bounding box center [910, 618] width 99 height 40
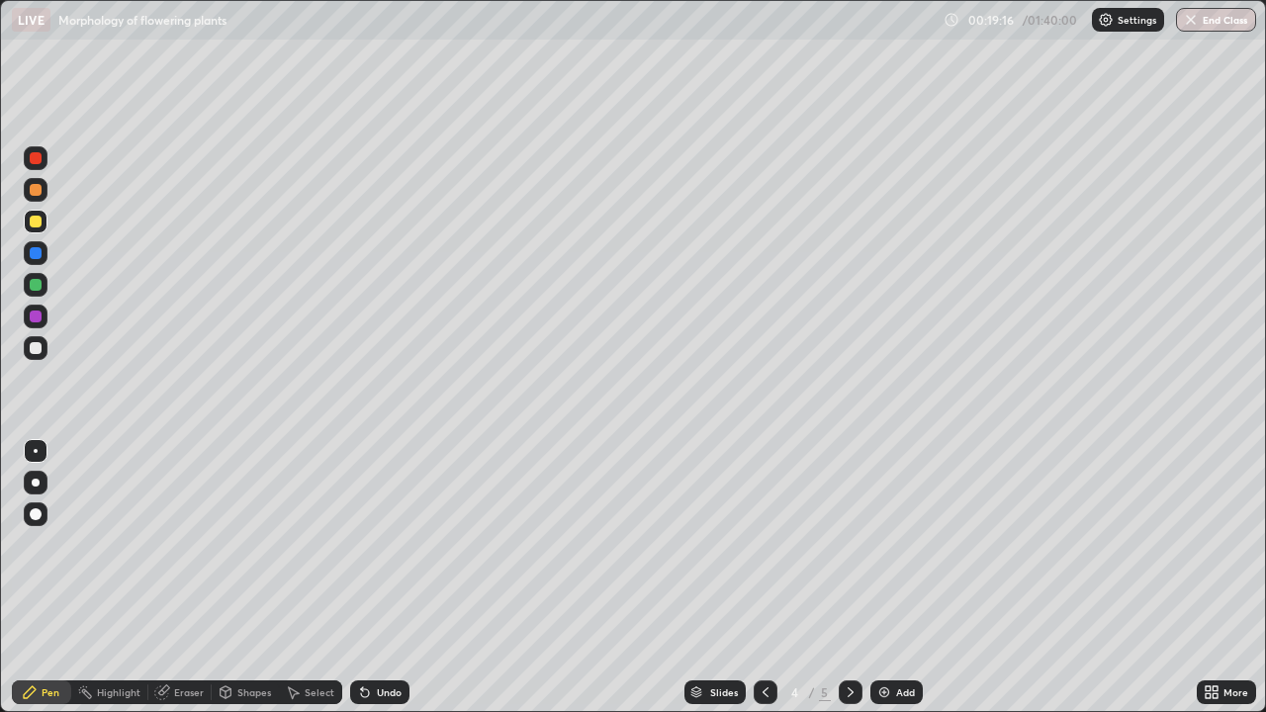
click at [36, 344] on div at bounding box center [36, 348] width 12 height 12
click at [383, 578] on div "Undo" at bounding box center [389, 692] width 25 height 10
click at [974, 21] on div "00:20:13 / 01:40:00 Settings End Class" at bounding box center [1100, 20] width 313 height 24
click at [1107, 19] on img at bounding box center [1106, 20] width 16 height 16
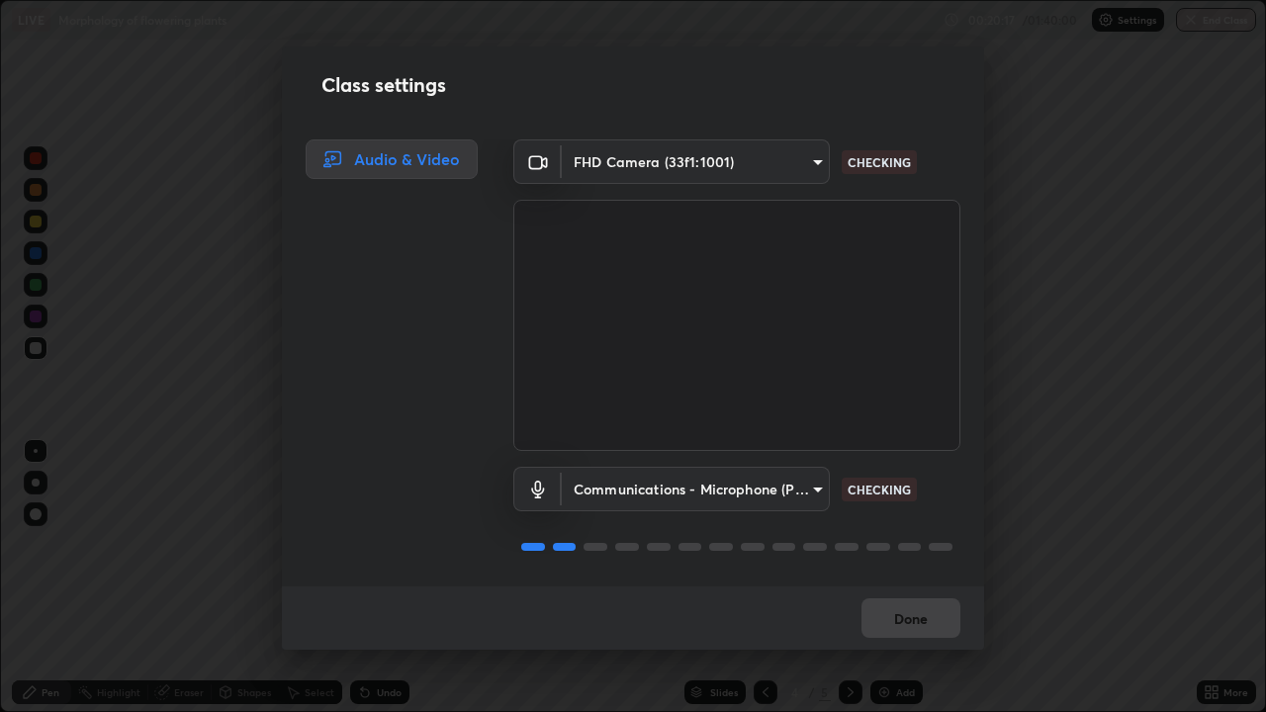
scroll to position [2, 0]
click at [925, 578] on button "Done" at bounding box center [910, 618] width 99 height 40
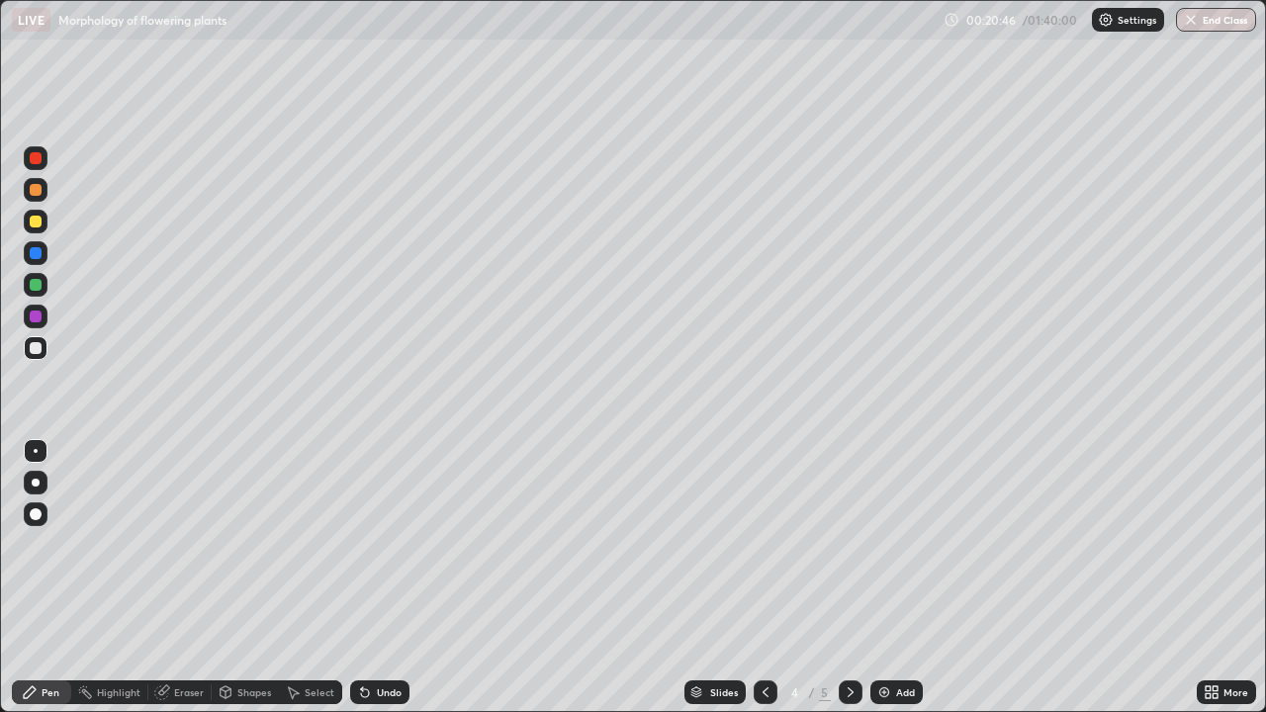
click at [377, 578] on div "Undo" at bounding box center [389, 692] width 25 height 10
click at [369, 578] on div "Undo" at bounding box center [379, 692] width 59 height 24
click at [385, 578] on div "Undo" at bounding box center [389, 692] width 25 height 10
click at [381, 578] on div "Undo" at bounding box center [389, 692] width 25 height 10
click at [395, 578] on div "Undo" at bounding box center [389, 692] width 25 height 10
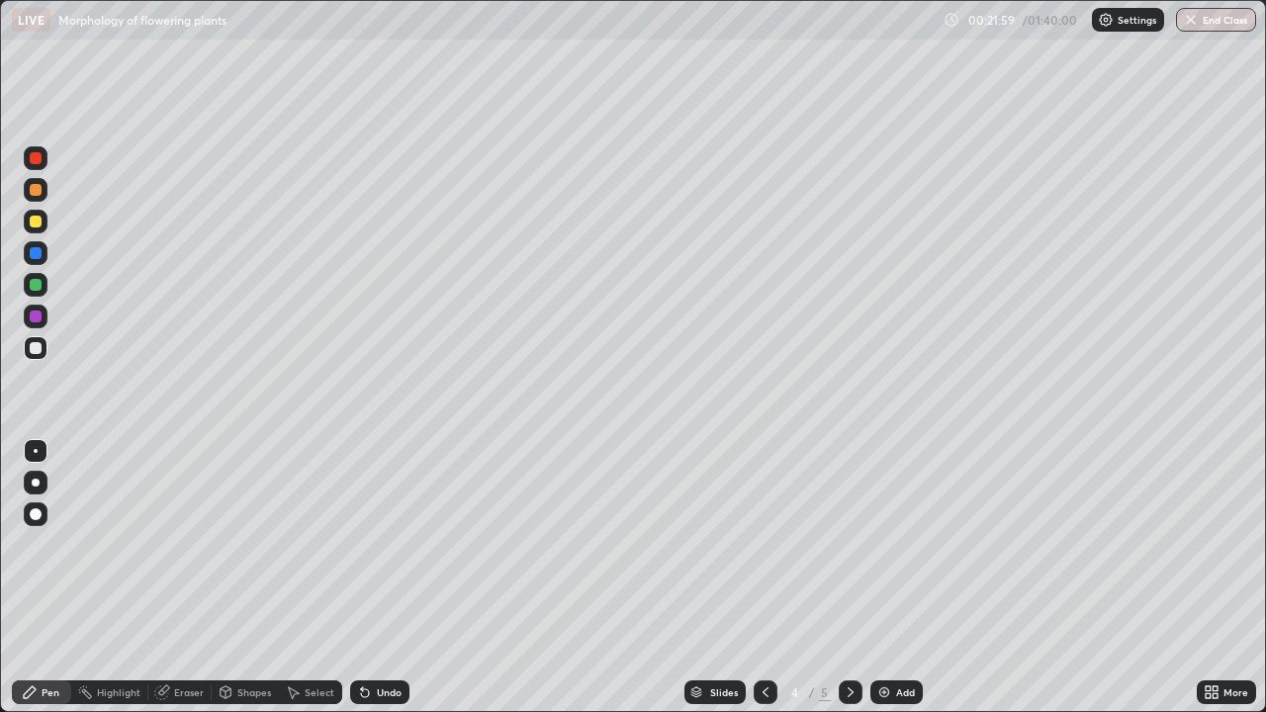
click at [397, 578] on div "Undo" at bounding box center [379, 692] width 59 height 24
click at [371, 578] on div "Undo" at bounding box center [379, 692] width 59 height 24
click at [33, 223] on div at bounding box center [36, 222] width 12 height 12
click at [896, 578] on div "Add" at bounding box center [905, 692] width 19 height 10
click at [34, 348] on div at bounding box center [36, 348] width 12 height 12
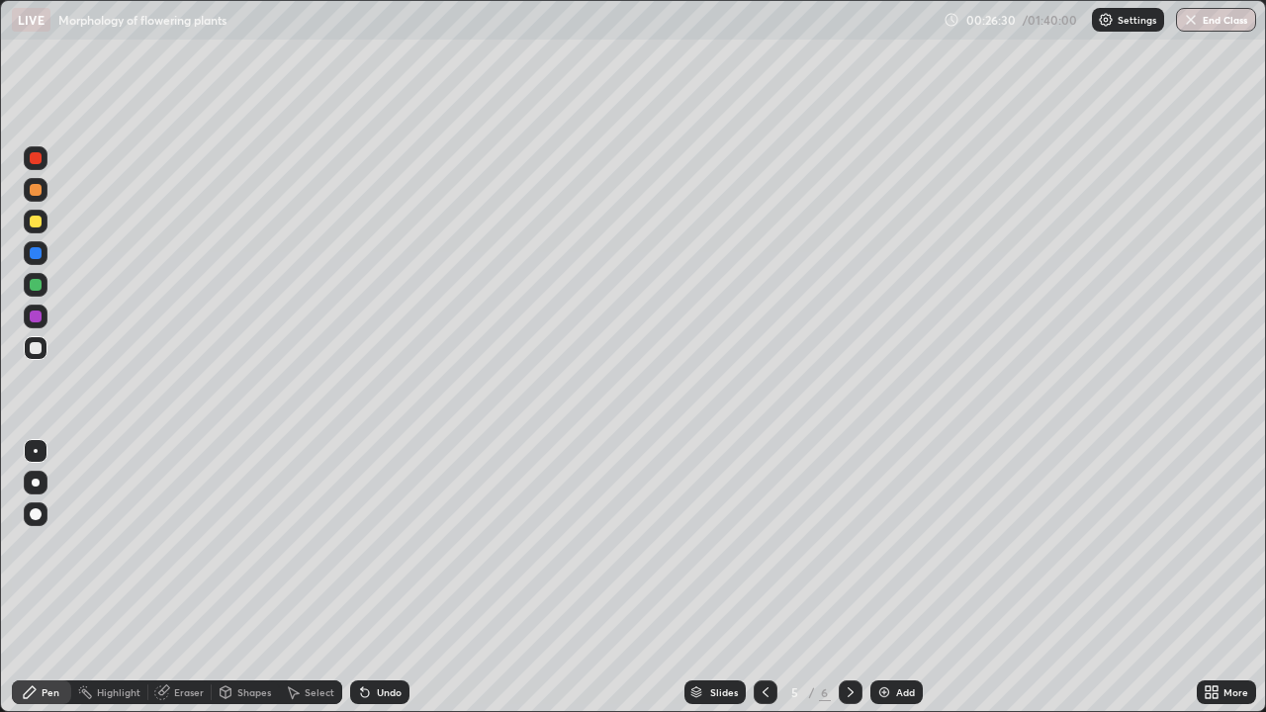
click at [401, 578] on div "Undo" at bounding box center [379, 692] width 59 height 24
click at [37, 220] on div at bounding box center [36, 222] width 12 height 12
click at [37, 340] on div at bounding box center [36, 348] width 24 height 24
click at [32, 219] on div at bounding box center [36, 222] width 12 height 12
click at [35, 352] on div at bounding box center [36, 348] width 12 height 12
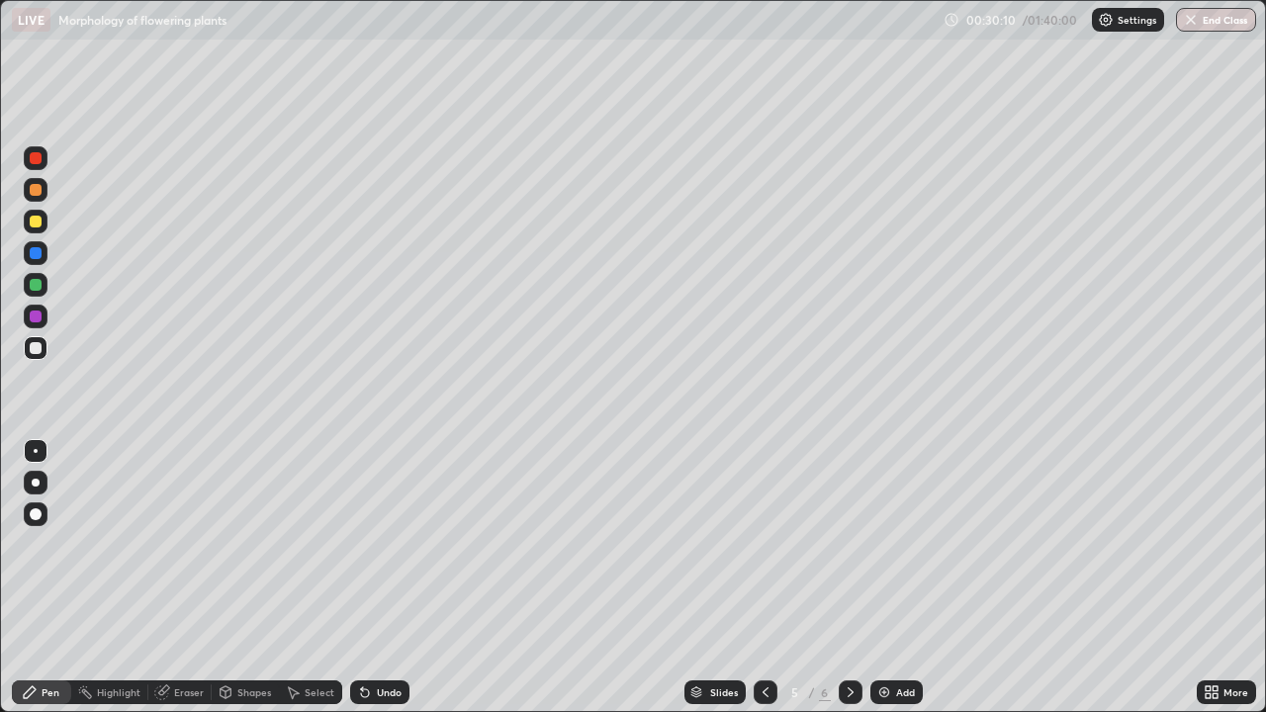
click at [883, 578] on img at bounding box center [884, 692] width 16 height 16
click at [38, 220] on div at bounding box center [36, 222] width 12 height 12
click at [44, 346] on div at bounding box center [36, 348] width 24 height 24
click at [896, 578] on div "Add" at bounding box center [896, 692] width 52 height 24
click at [764, 578] on icon at bounding box center [766, 692] width 16 height 16
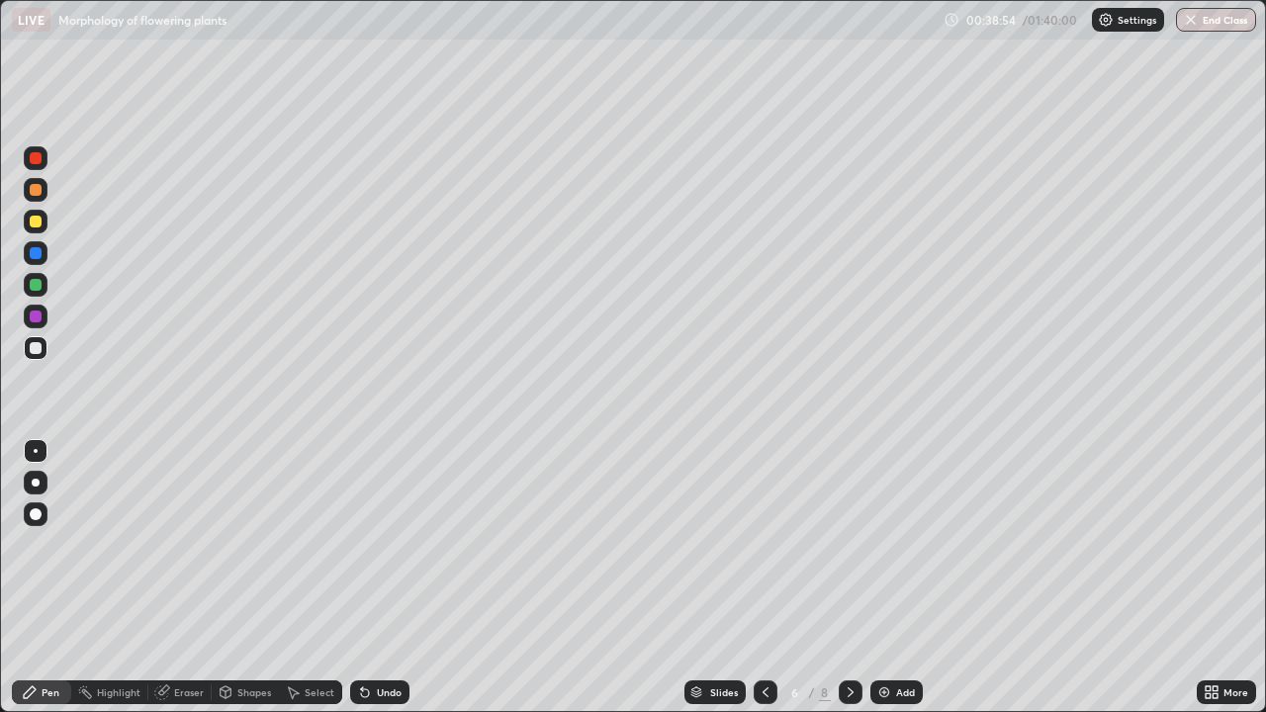
click at [859, 578] on div at bounding box center [851, 692] width 24 height 24
click at [40, 220] on div at bounding box center [36, 222] width 12 height 12
click at [34, 347] on div at bounding box center [36, 348] width 12 height 12
click at [43, 182] on div at bounding box center [36, 190] width 24 height 24
click at [36, 346] on div at bounding box center [36, 348] width 12 height 12
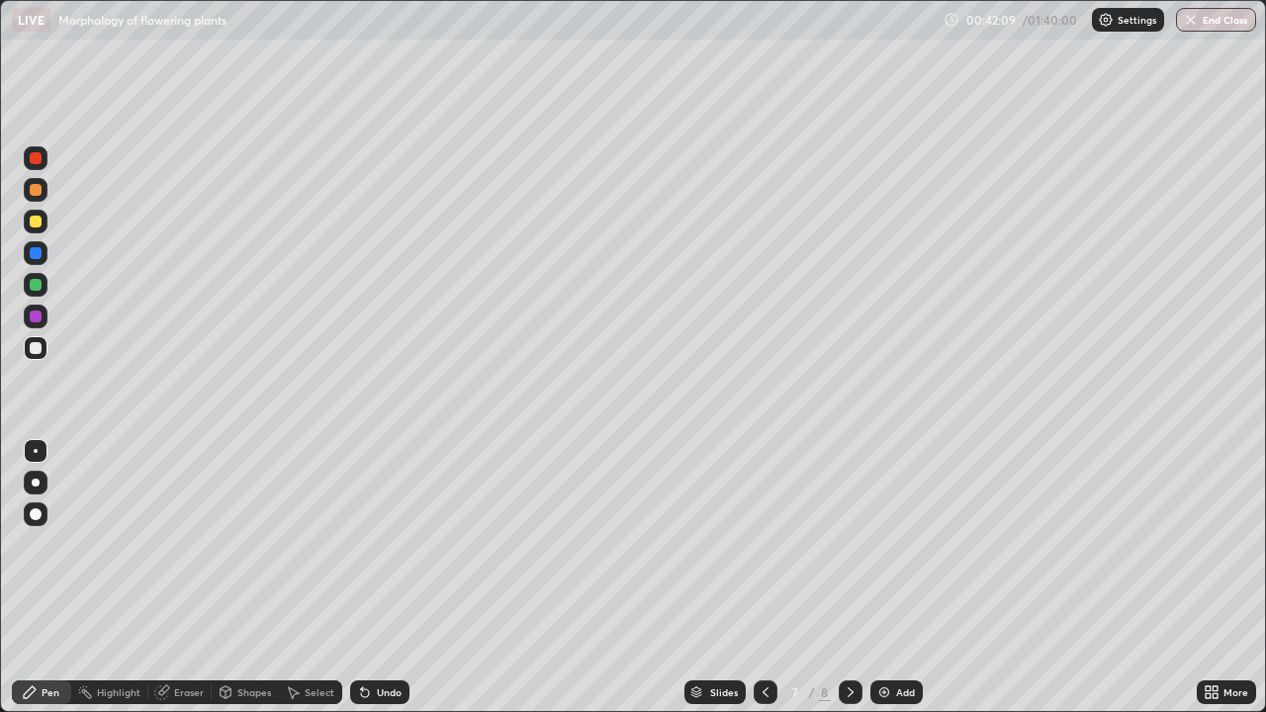
click at [759, 578] on div at bounding box center [766, 693] width 24 height 40
click at [768, 578] on icon at bounding box center [766, 692] width 16 height 16
click at [849, 578] on icon at bounding box center [851, 692] width 16 height 16
click at [851, 578] on div at bounding box center [851, 692] width 24 height 24
click at [36, 340] on div at bounding box center [36, 348] width 24 height 24
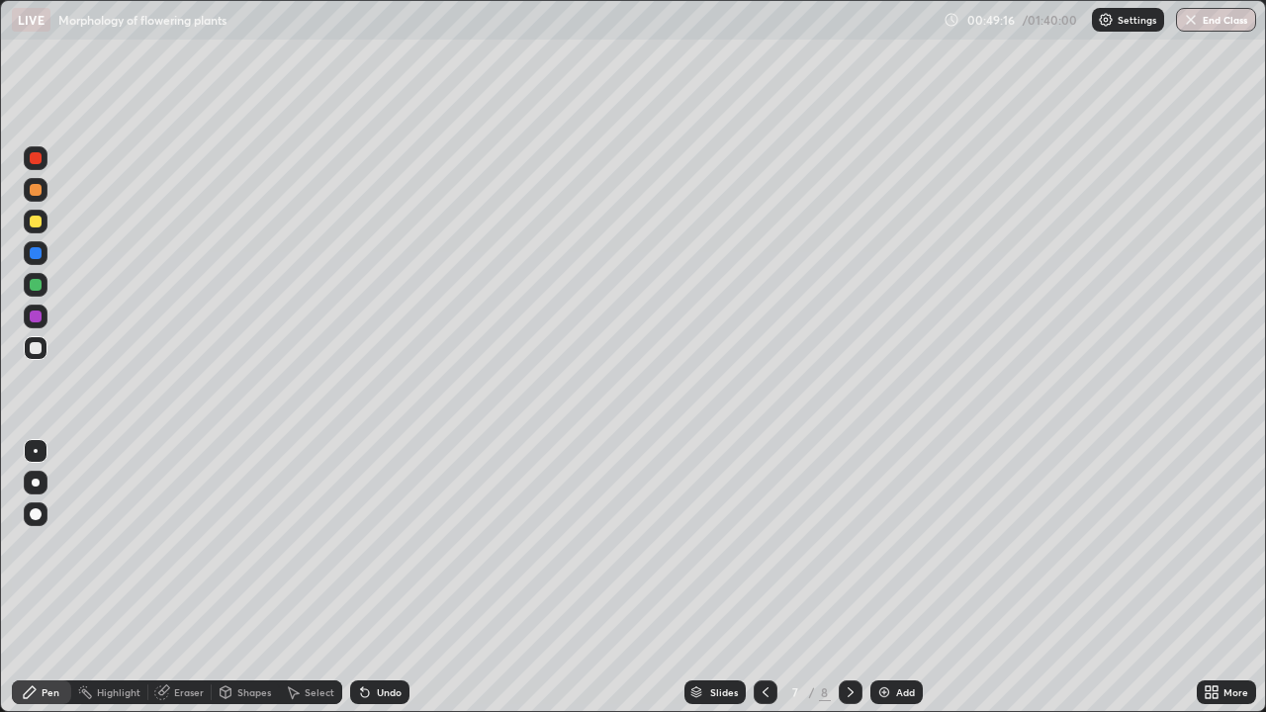
click at [887, 578] on img at bounding box center [884, 692] width 16 height 16
click at [33, 194] on div at bounding box center [36, 190] width 12 height 12
click at [36, 220] on div at bounding box center [36, 222] width 12 height 12
click at [39, 346] on div at bounding box center [36, 348] width 12 height 12
click at [35, 225] on div at bounding box center [36, 222] width 12 height 12
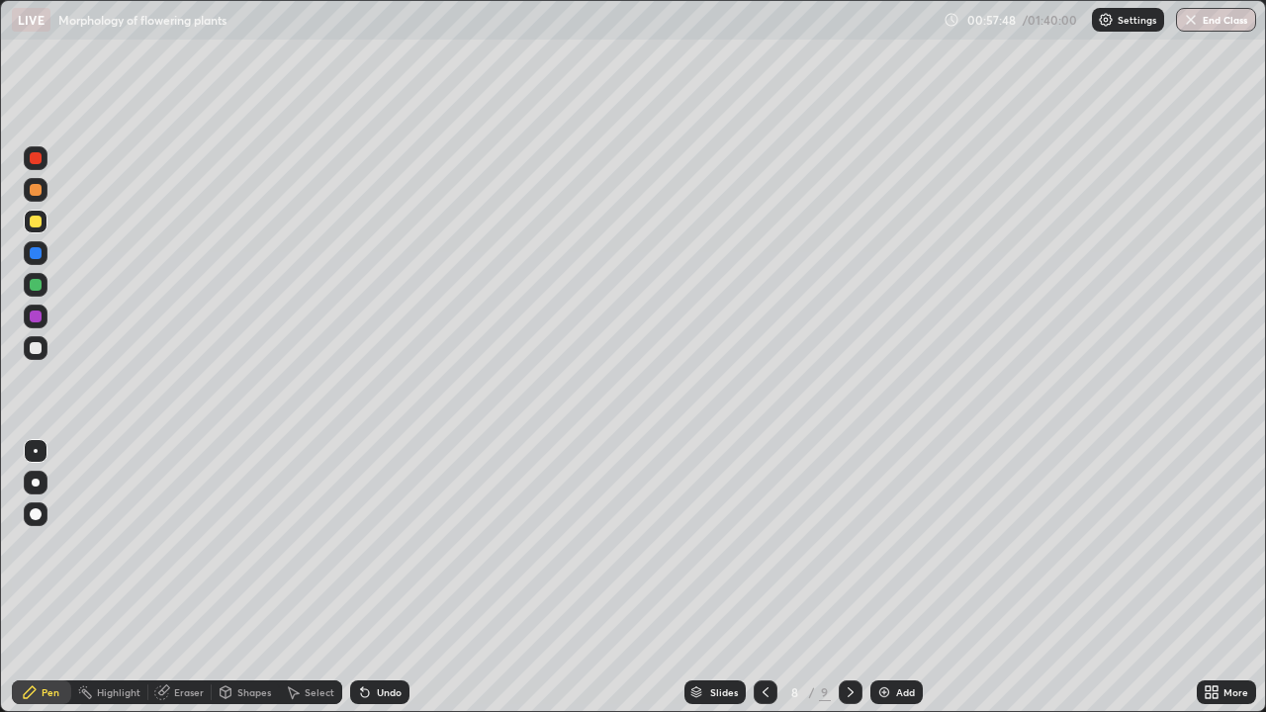
click at [840, 578] on div at bounding box center [851, 692] width 24 height 24
click at [45, 348] on div at bounding box center [36, 348] width 24 height 24
click at [33, 220] on div at bounding box center [36, 222] width 12 height 12
click at [381, 578] on div "Undo" at bounding box center [379, 692] width 59 height 24
click at [375, 578] on div "Undo" at bounding box center [379, 692] width 59 height 24
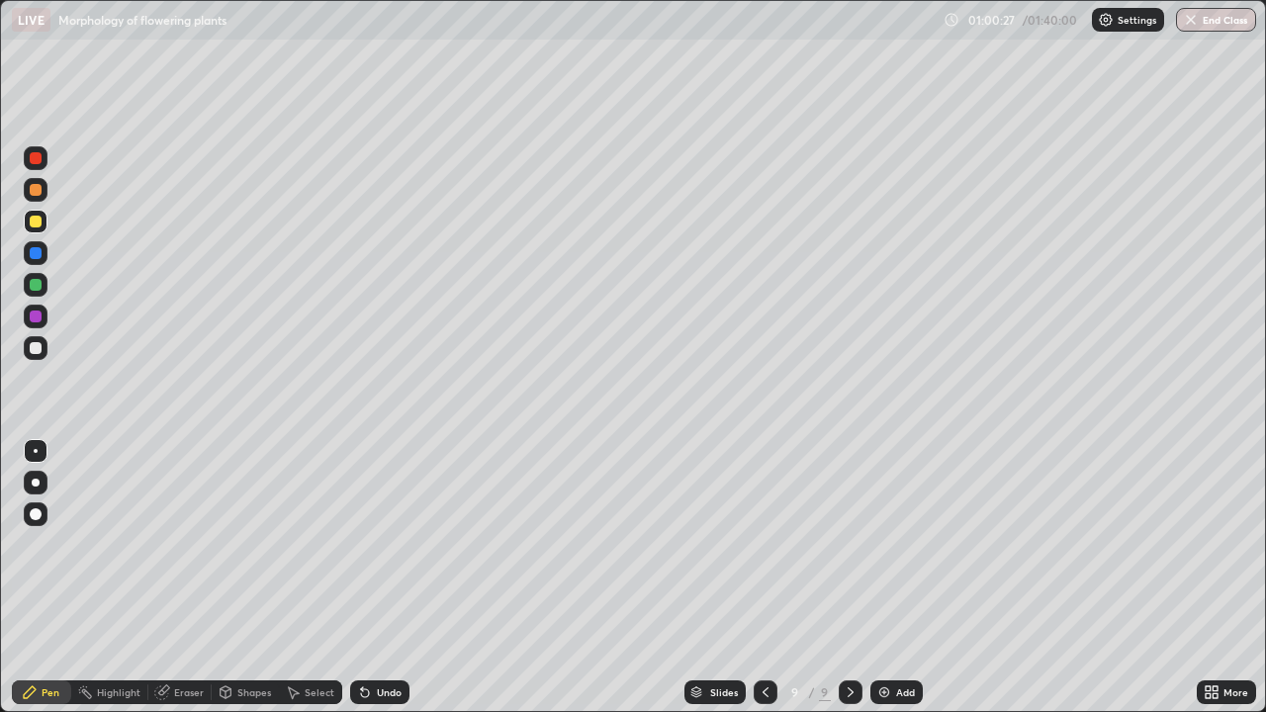
click at [38, 345] on div at bounding box center [36, 348] width 12 height 12
click at [28, 214] on div at bounding box center [36, 222] width 24 height 24
click at [39, 346] on div at bounding box center [36, 348] width 12 height 12
click at [883, 578] on img at bounding box center [884, 692] width 16 height 16
click at [390, 578] on div "Undo" at bounding box center [389, 692] width 25 height 10
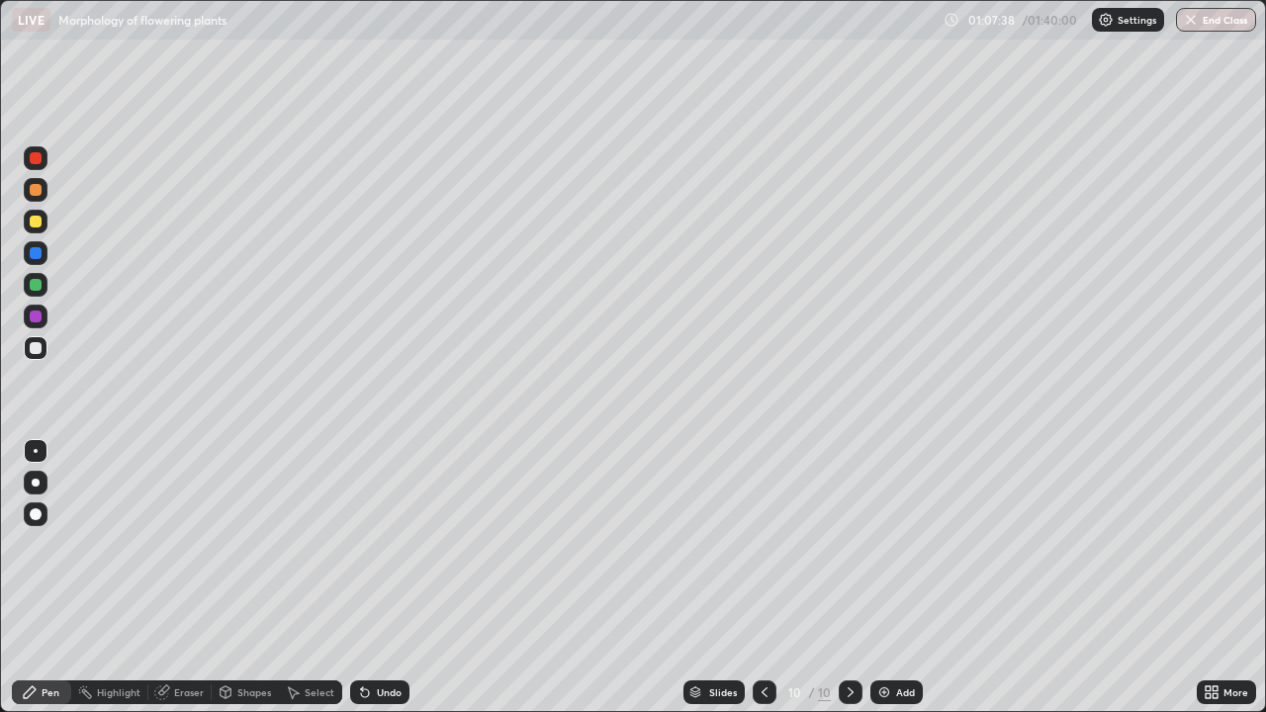
click at [380, 578] on div "Undo" at bounding box center [389, 692] width 25 height 10
click at [1069, 578] on div "Slides 10 / 10 Add" at bounding box center [802, 693] width 787 height 40
click at [770, 539] on button "Undo" at bounding box center [774, 548] width 57 height 24
click at [900, 578] on div "Add" at bounding box center [905, 692] width 19 height 10
click at [37, 222] on div at bounding box center [36, 222] width 12 height 12
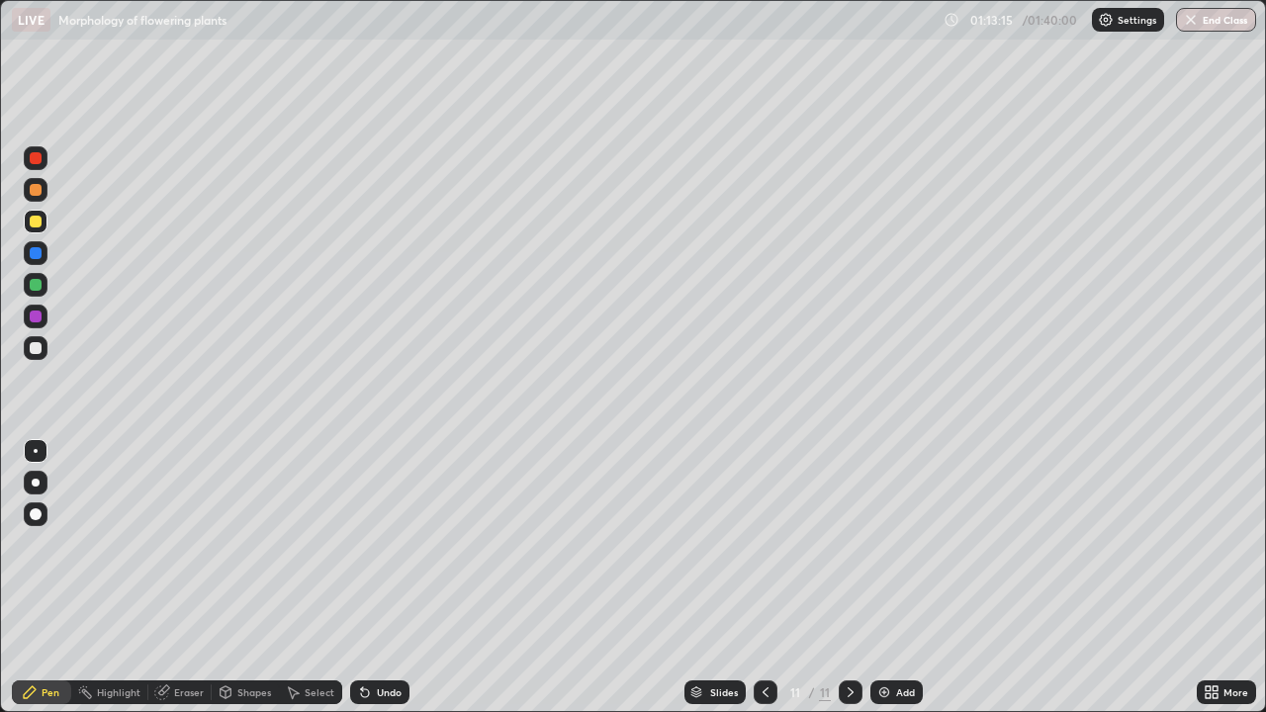
click at [374, 578] on div "Undo" at bounding box center [379, 692] width 59 height 24
click at [40, 348] on div at bounding box center [36, 348] width 12 height 12
click at [172, 578] on div "Eraser" at bounding box center [179, 692] width 63 height 24
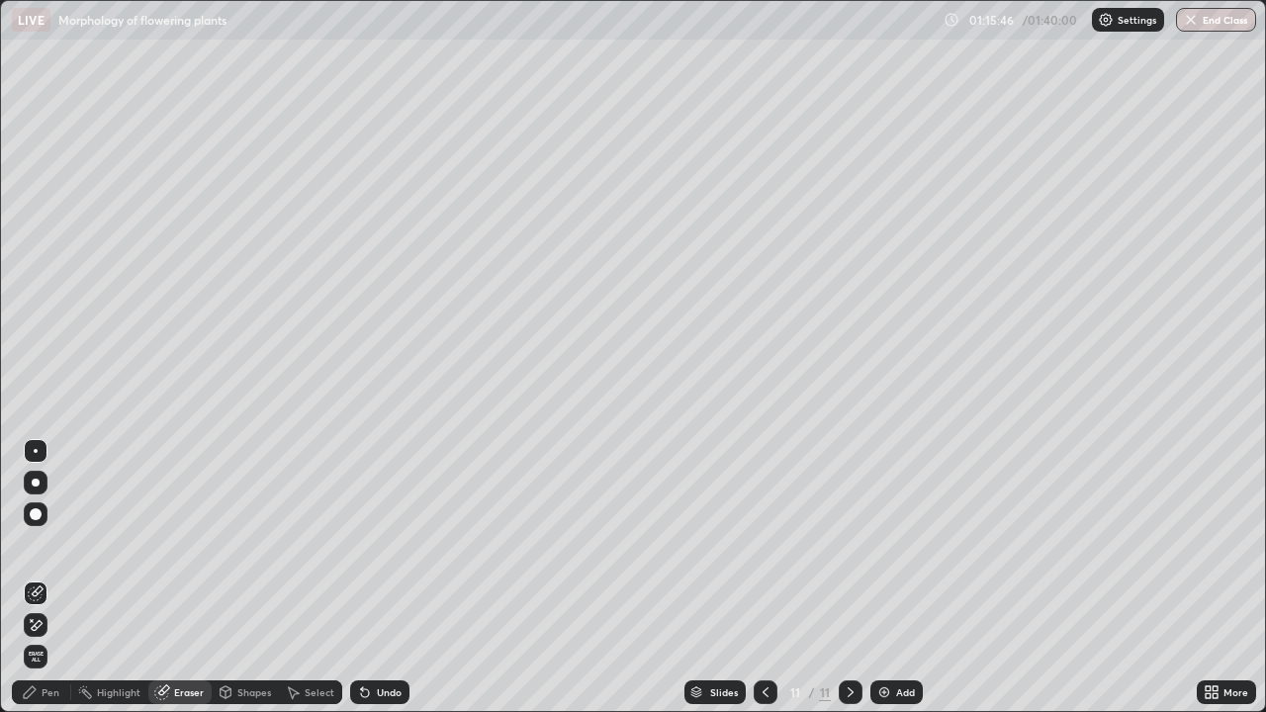
click at [35, 578] on icon at bounding box center [30, 692] width 12 height 12
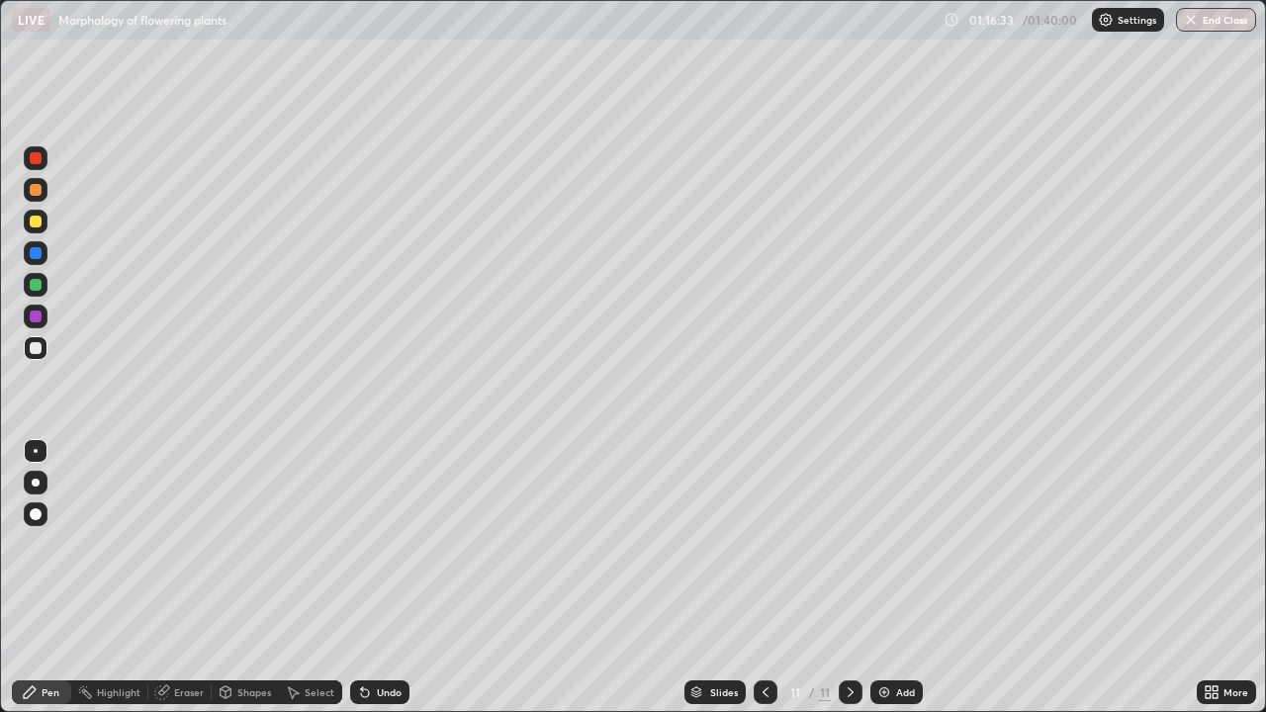
click at [390, 578] on div "Undo" at bounding box center [379, 692] width 59 height 24
click at [896, 578] on div "Add" at bounding box center [905, 692] width 19 height 10
click at [35, 221] on div at bounding box center [36, 222] width 12 height 12
click at [166, 578] on icon at bounding box center [162, 692] width 16 height 16
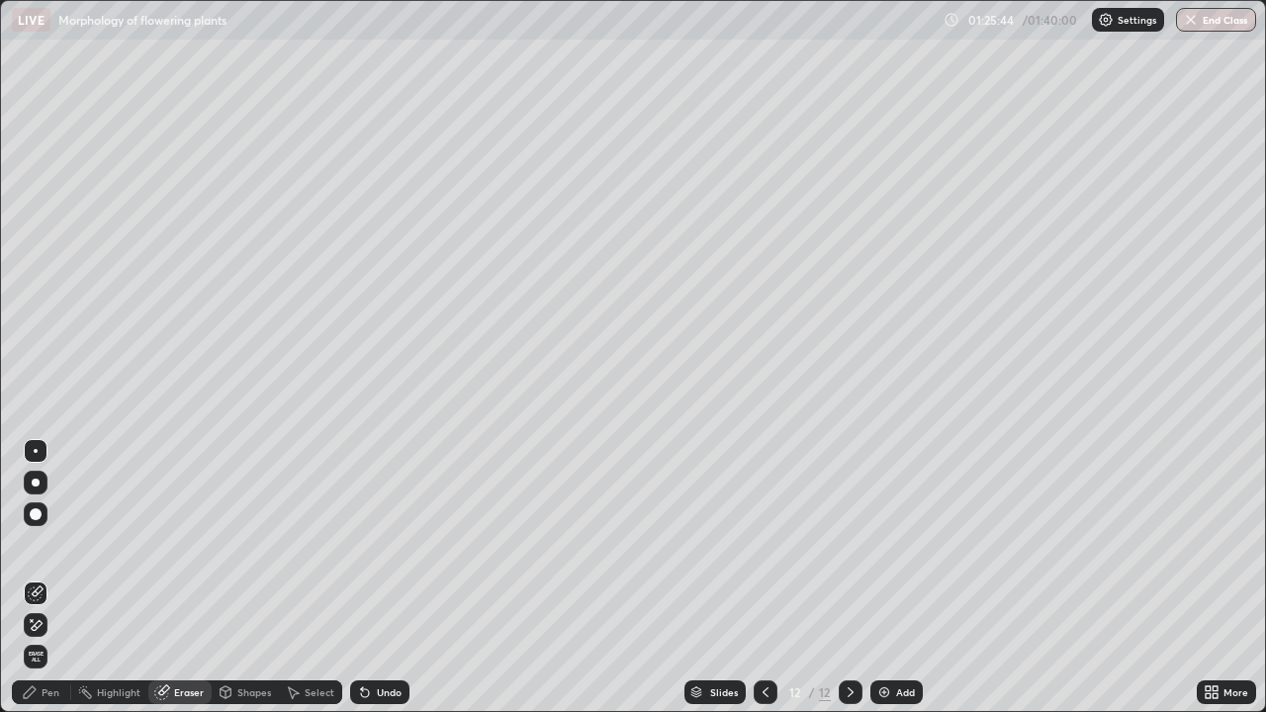
click at [44, 578] on div "Pen" at bounding box center [51, 692] width 18 height 10
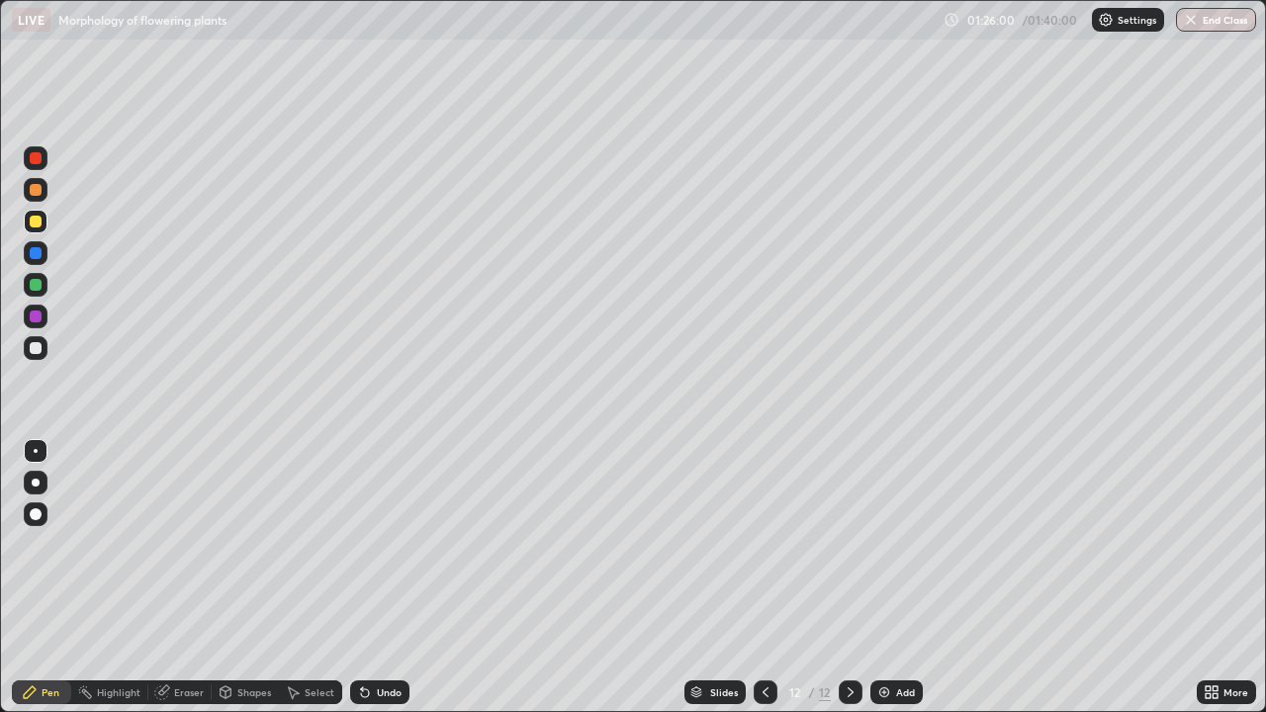
click at [167, 578] on icon at bounding box center [162, 692] width 16 height 16
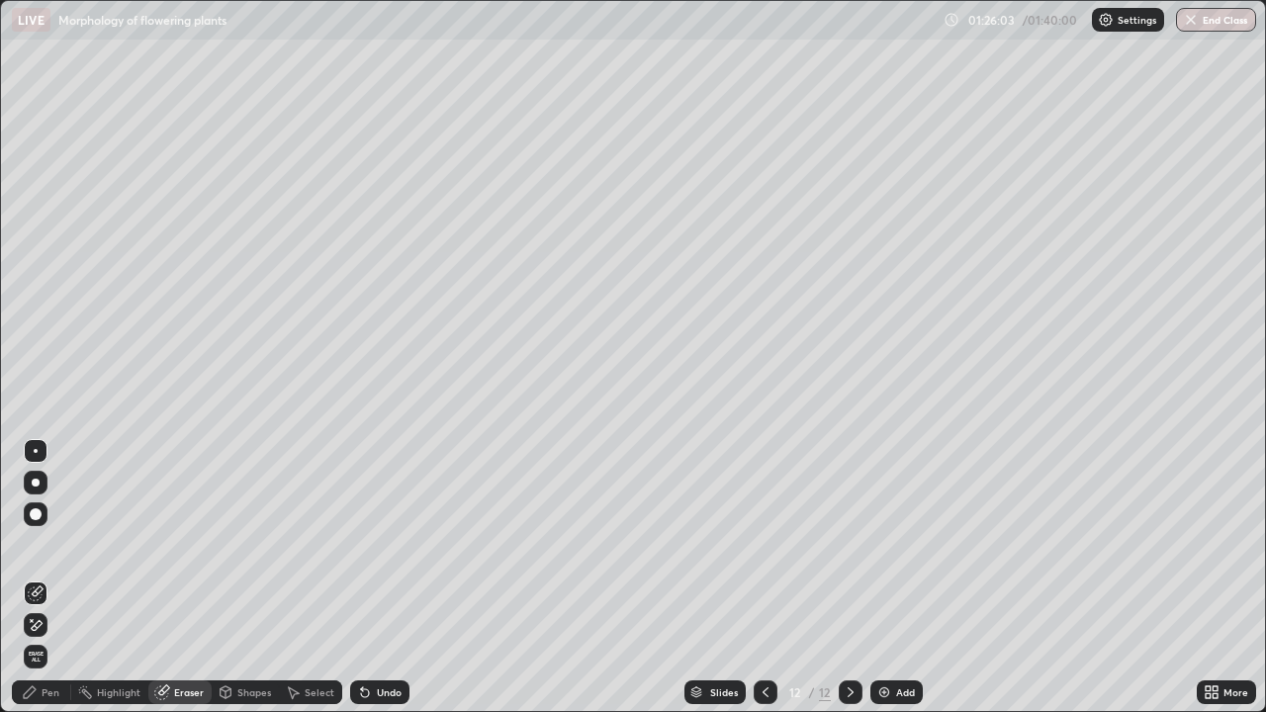
click at [36, 578] on icon at bounding box center [30, 692] width 16 height 16
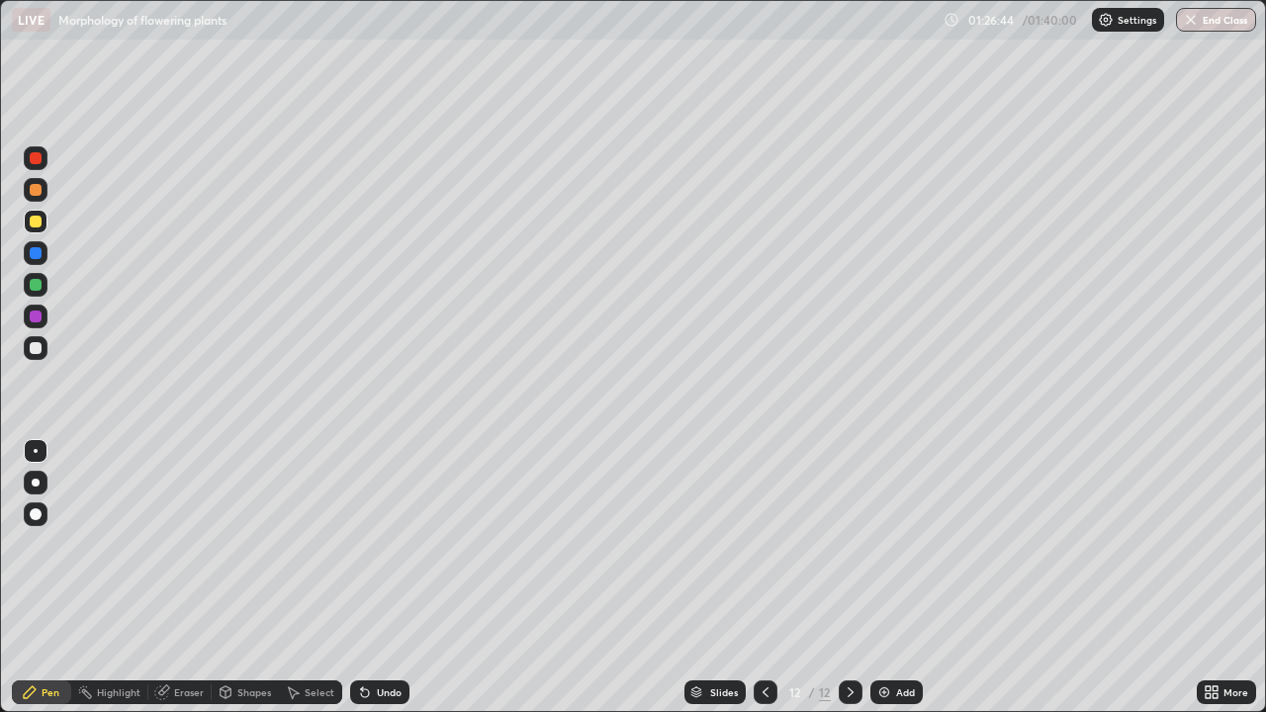
click at [392, 578] on div "Undo" at bounding box center [379, 692] width 59 height 24
click at [380, 578] on div "Undo" at bounding box center [389, 692] width 25 height 10
click at [383, 578] on div "Undo" at bounding box center [389, 692] width 25 height 10
click at [384, 578] on div "Undo" at bounding box center [389, 692] width 25 height 10
click at [386, 578] on div "Undo" at bounding box center [389, 692] width 25 height 10
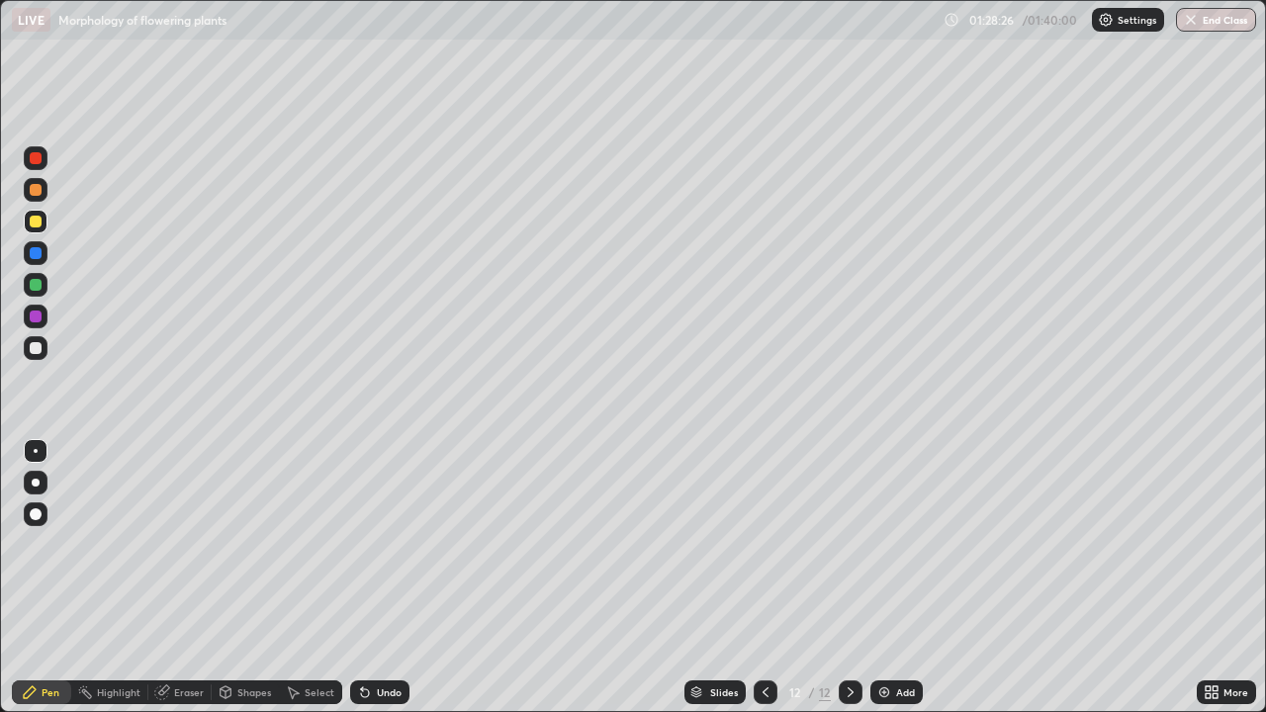
click at [888, 578] on img at bounding box center [884, 692] width 16 height 16
click at [765, 578] on icon at bounding box center [766, 692] width 16 height 16
click at [892, 578] on div "Add" at bounding box center [896, 692] width 52 height 24
click at [378, 578] on div "Undo" at bounding box center [389, 692] width 25 height 10
click at [870, 578] on div "Slides 13 / 14 Add" at bounding box center [802, 693] width 787 height 40
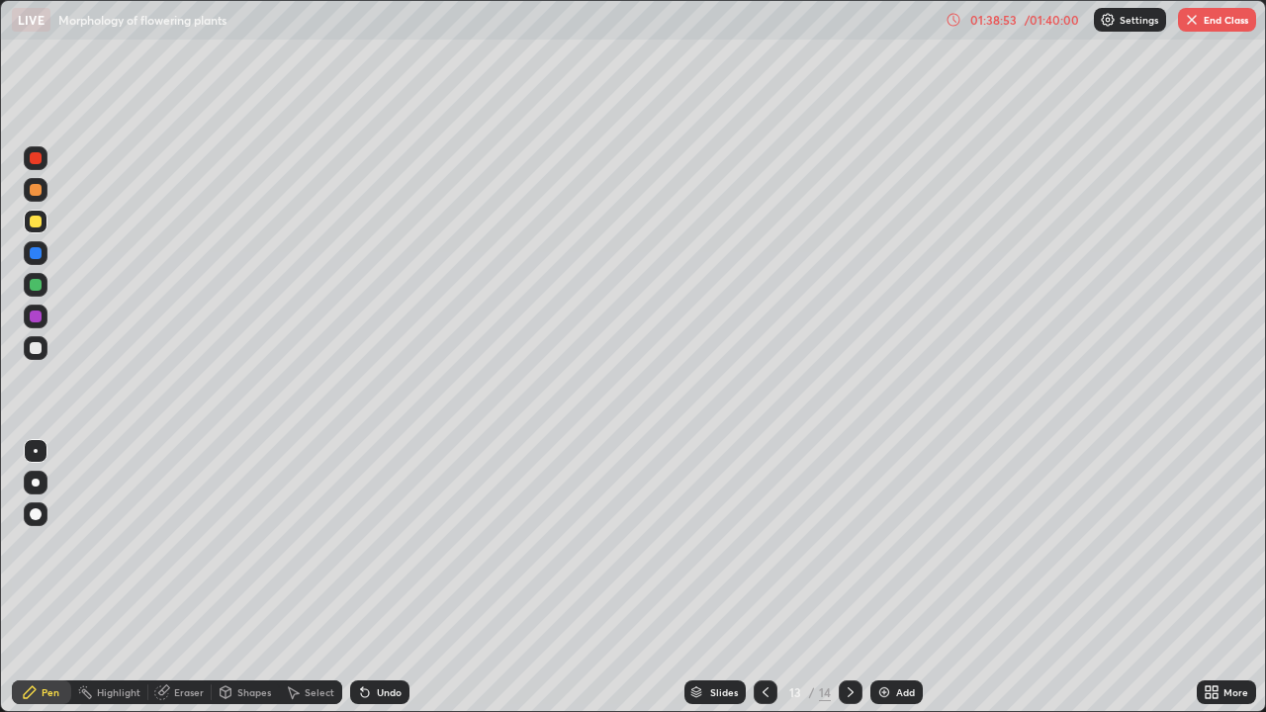
click at [896, 578] on div "Add" at bounding box center [905, 692] width 19 height 10
click at [37, 292] on div at bounding box center [36, 285] width 24 height 24
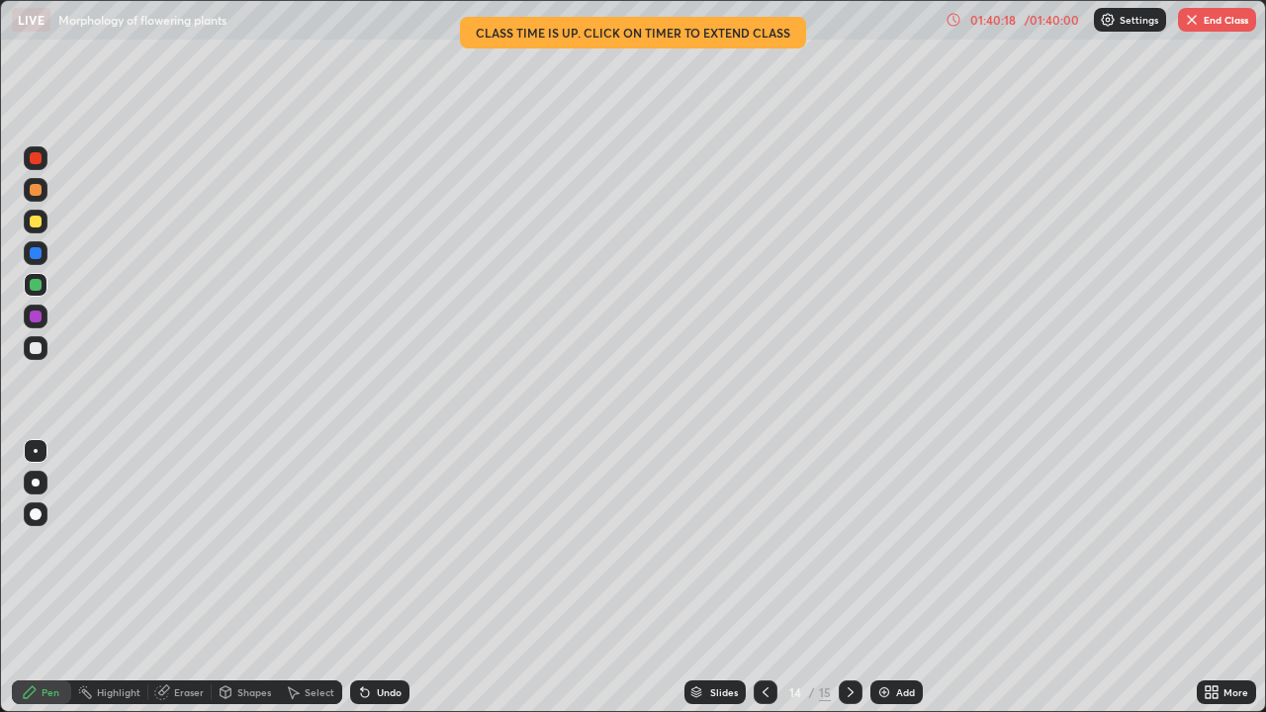
click at [962, 23] on div "01:40:18 / 01:40:00" at bounding box center [1014, 20] width 136 height 16
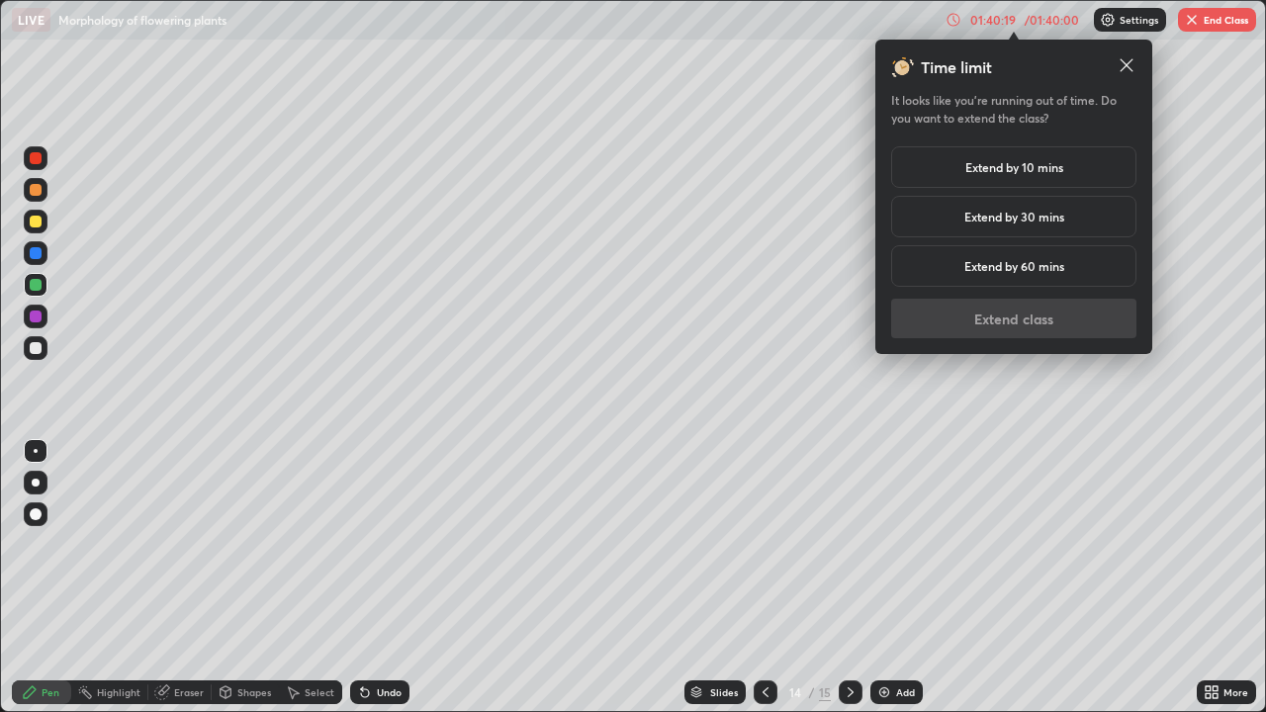
click at [1052, 168] on h5 "Extend by 10 mins" at bounding box center [1014, 167] width 98 height 18
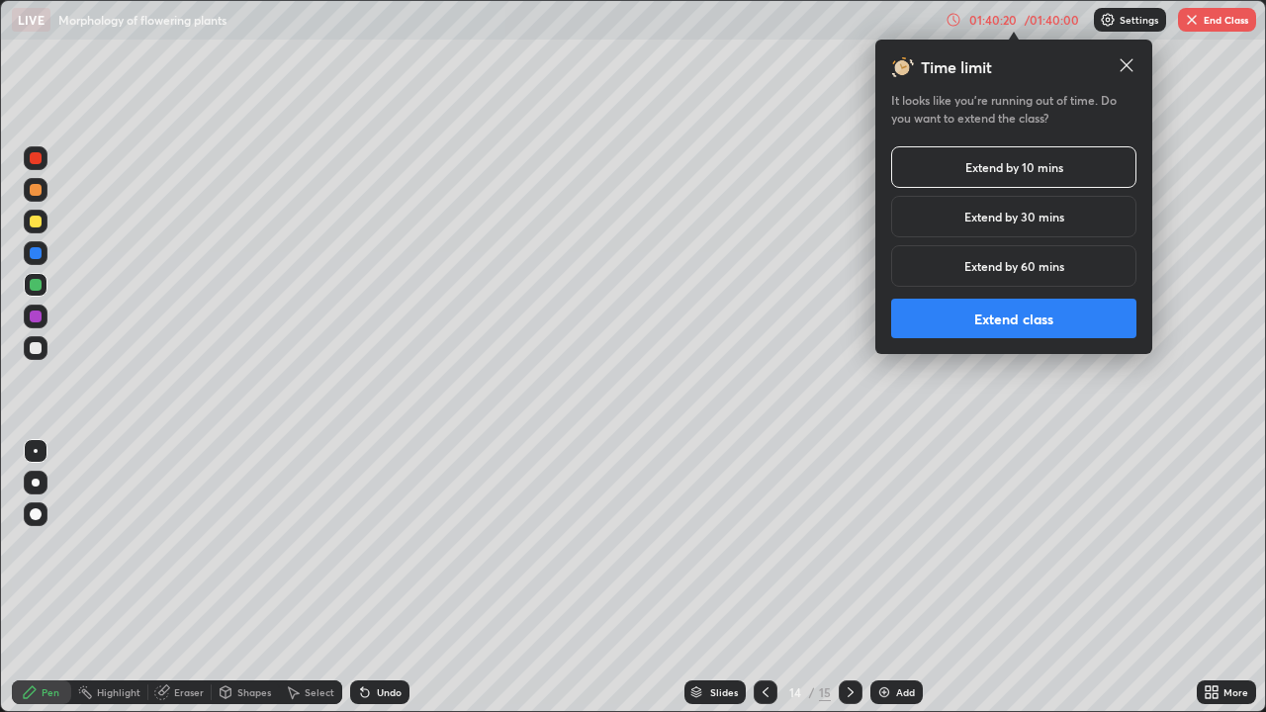
click at [1052, 323] on button "Extend class" at bounding box center [1013, 319] width 245 height 40
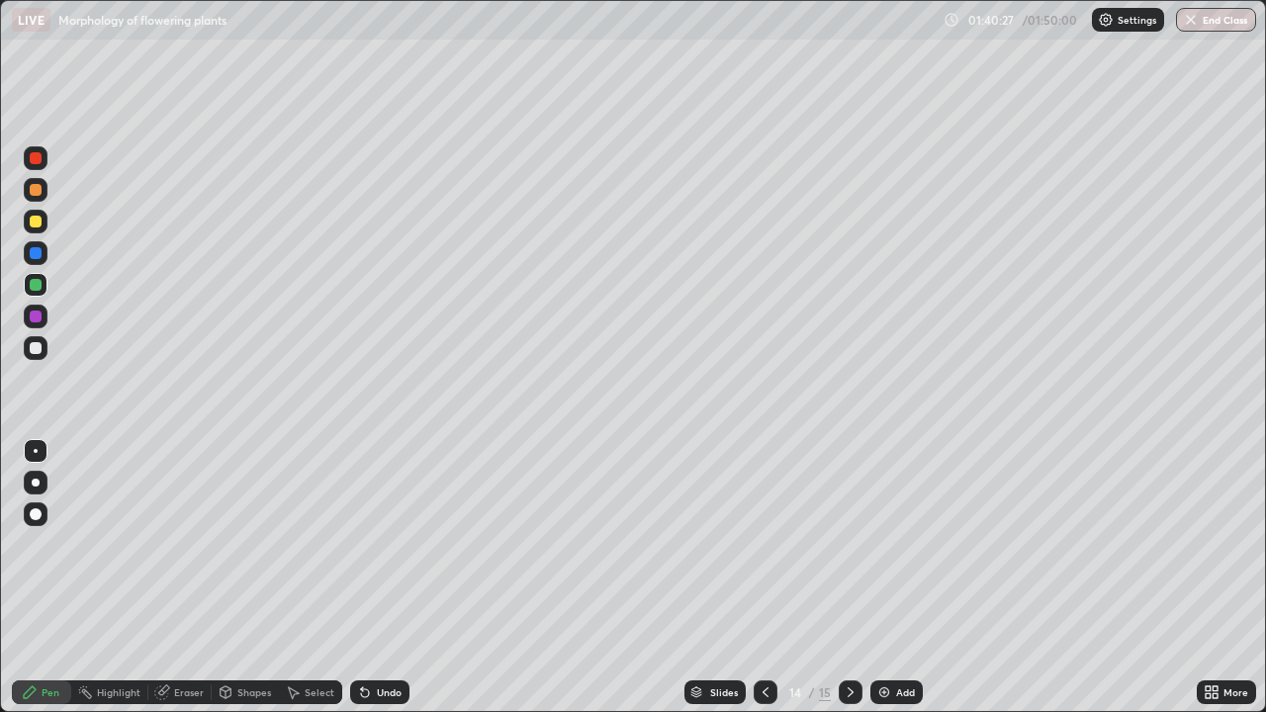
click at [37, 348] on div at bounding box center [36, 348] width 12 height 12
click at [849, 578] on icon at bounding box center [851, 692] width 16 height 16
click at [44, 286] on div at bounding box center [36, 285] width 24 height 24
click at [36, 346] on div at bounding box center [36, 348] width 12 height 12
click at [880, 578] on img at bounding box center [884, 692] width 16 height 16
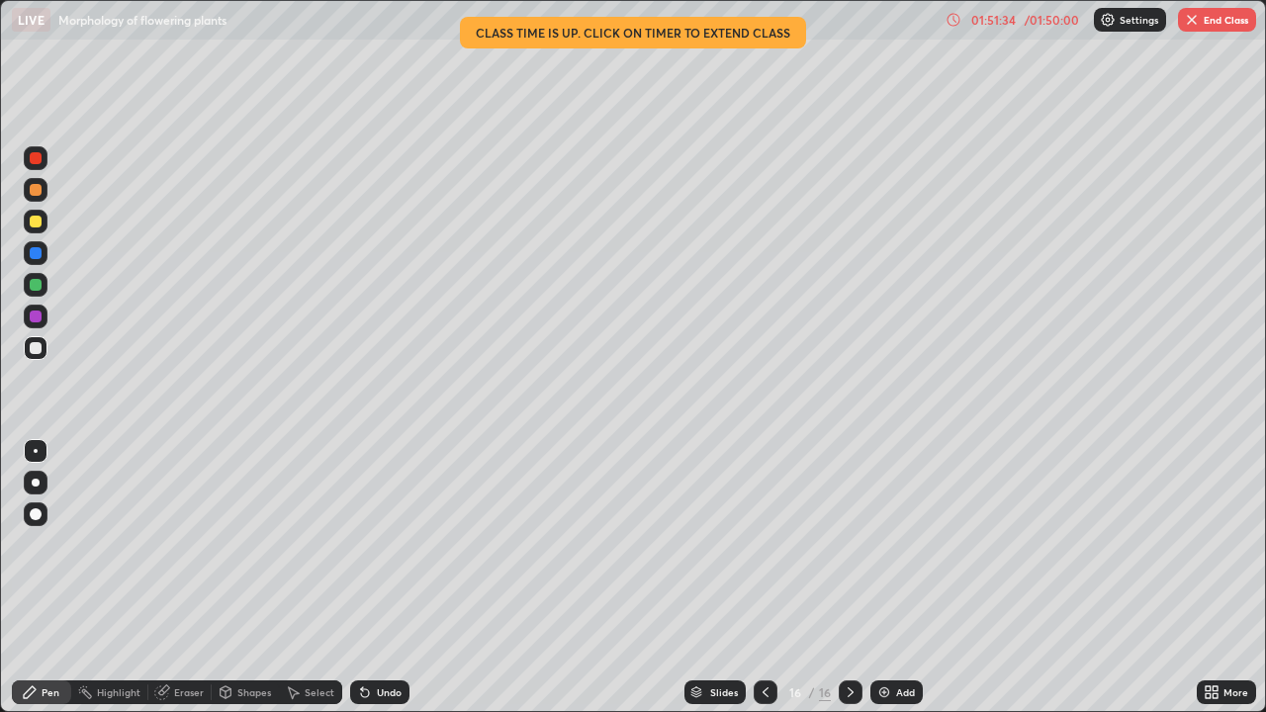
click at [1213, 28] on button "End Class" at bounding box center [1217, 20] width 78 height 24
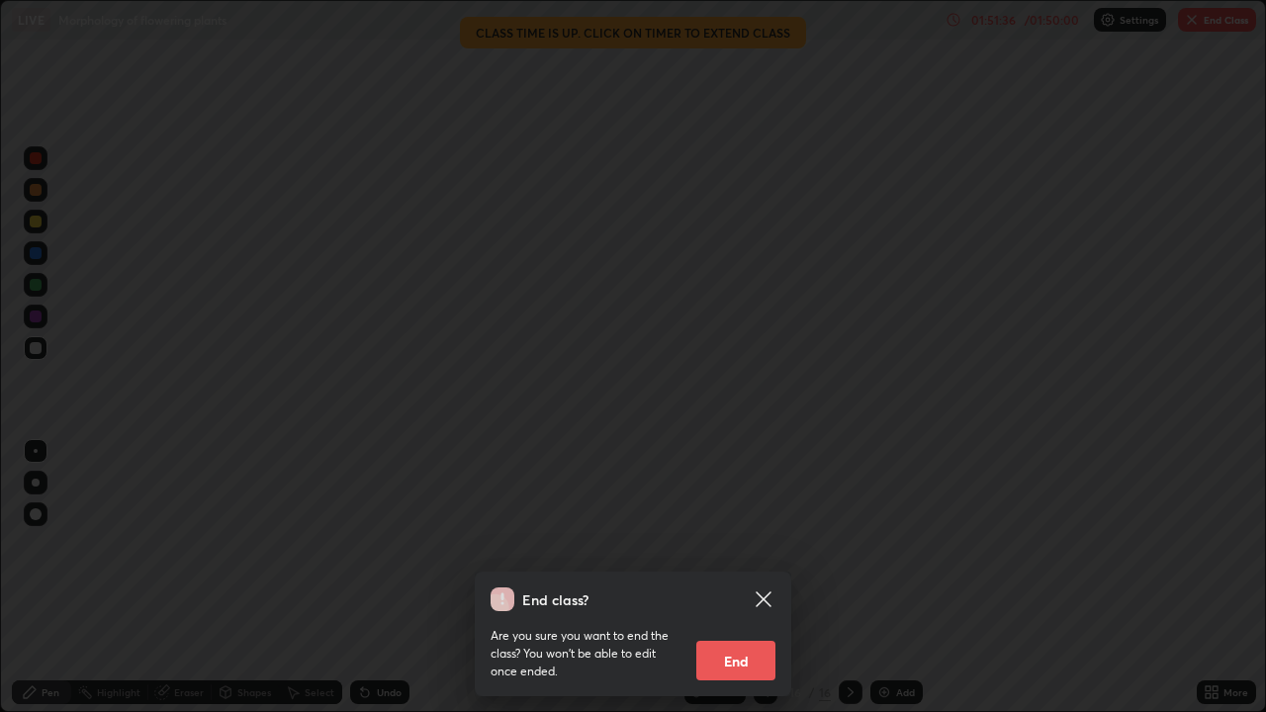
click at [747, 578] on button "End" at bounding box center [735, 661] width 79 height 40
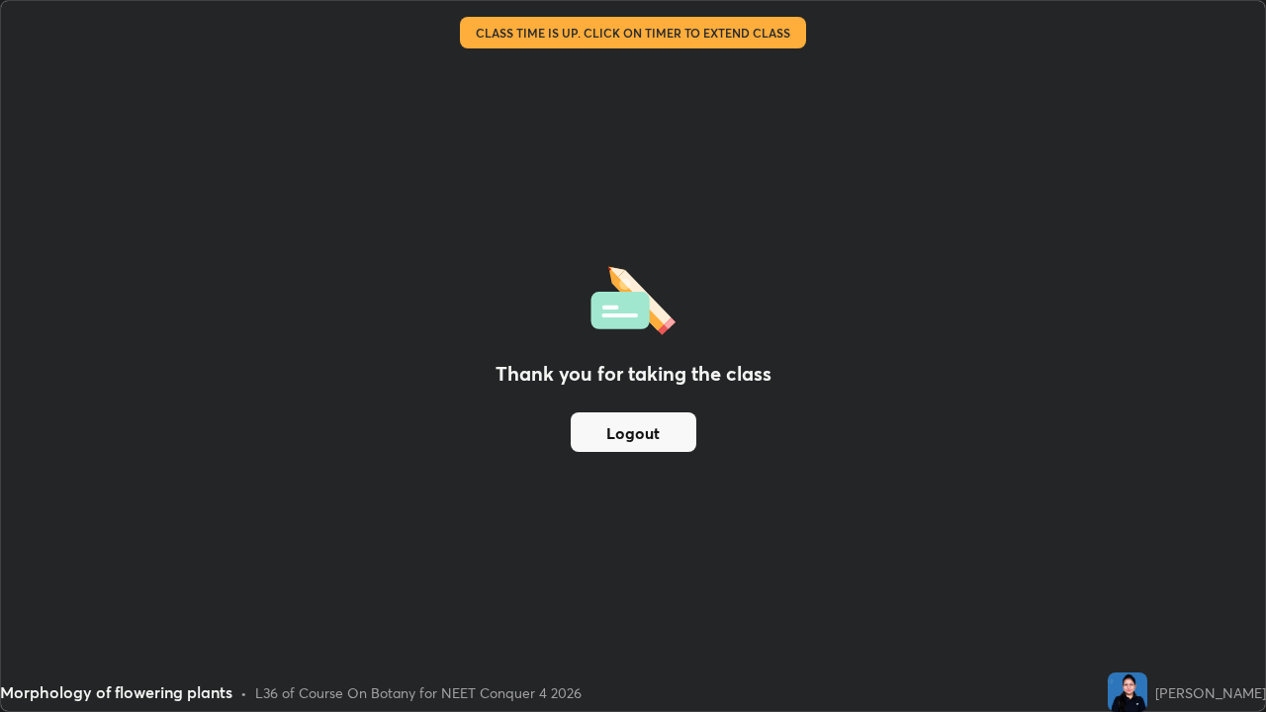
click at [637, 435] on button "Logout" at bounding box center [634, 432] width 126 height 40
click at [645, 428] on button "Logout" at bounding box center [634, 432] width 126 height 40
